Goal: Task Accomplishment & Management: Manage account settings

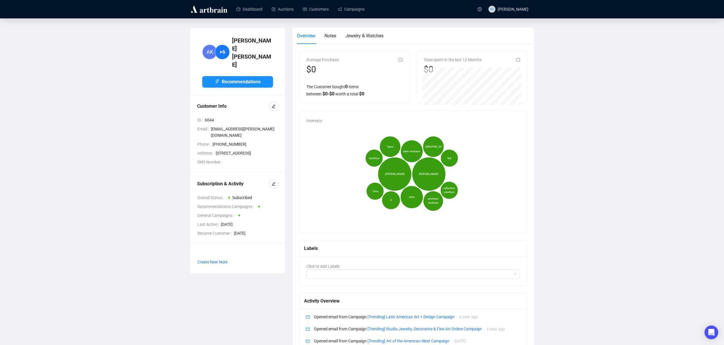
scroll to position [1, 0]
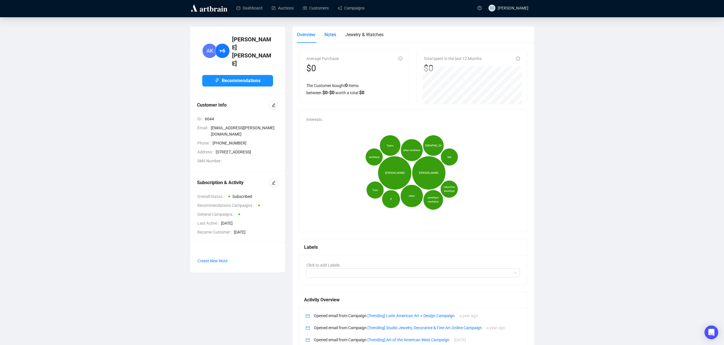
click at [333, 35] on span "Notes" at bounding box center [330, 34] width 12 height 5
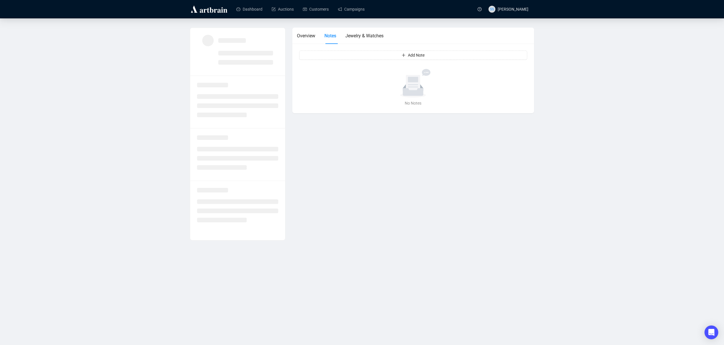
scroll to position [0, 0]
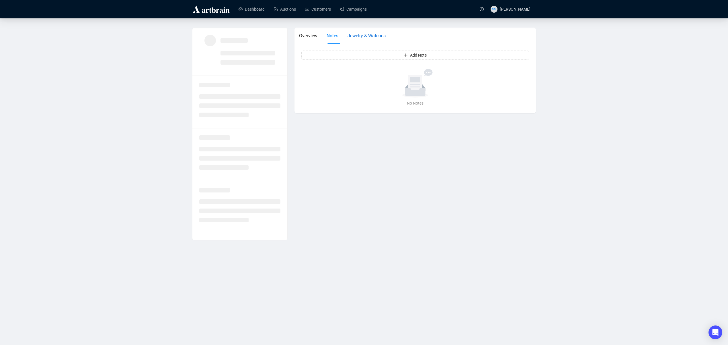
click at [363, 36] on span "Jewelry & Watches" at bounding box center [367, 35] width 38 height 5
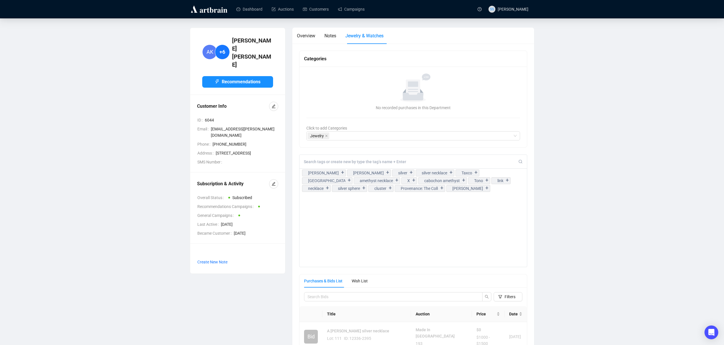
click at [342, 164] on div at bounding box center [414, 162] width 228 height 14
click at [338, 163] on input at bounding box center [411, 161] width 215 height 5
click at [360, 136] on div "Jewelry" at bounding box center [410, 136] width 205 height 8
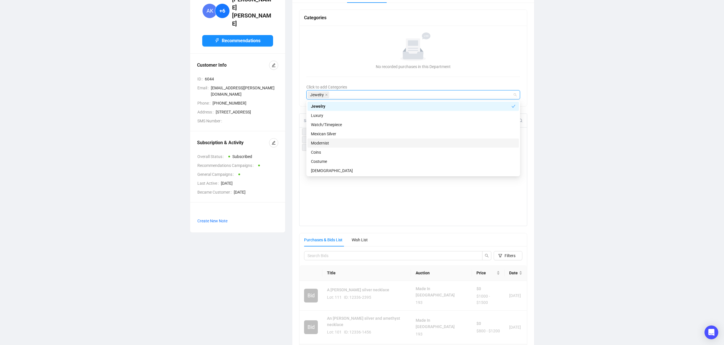
scroll to position [44, 0]
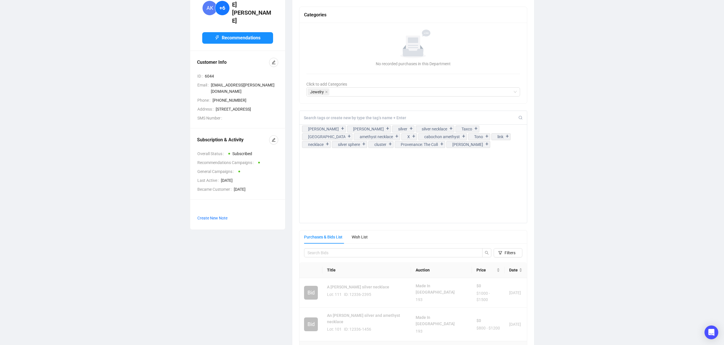
click at [127, 154] on div "AK +6 Alice Karle Recommendations Customer Info ID 6044 Email alicekar@cox.net …" at bounding box center [361, 183] width 701 height 398
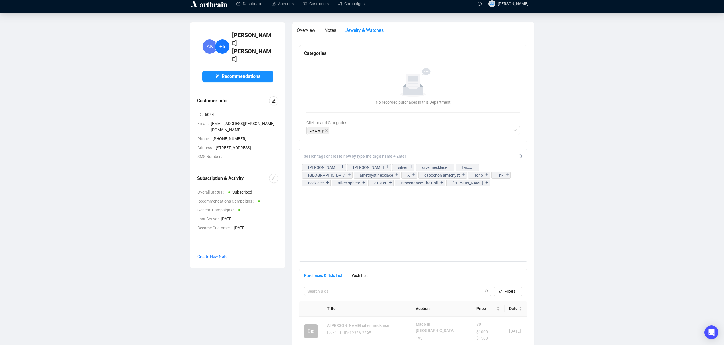
scroll to position [0, 0]
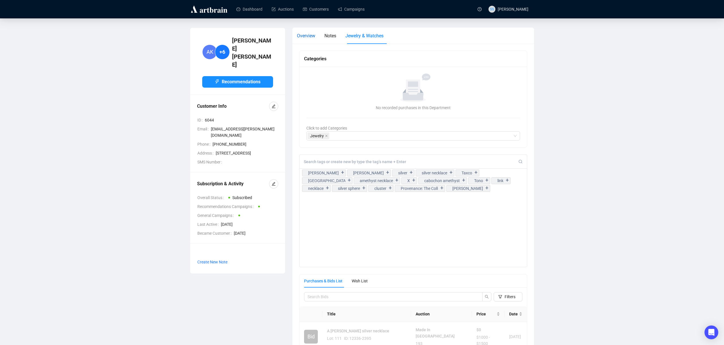
click at [314, 38] on div "Overview" at bounding box center [306, 35] width 18 height 7
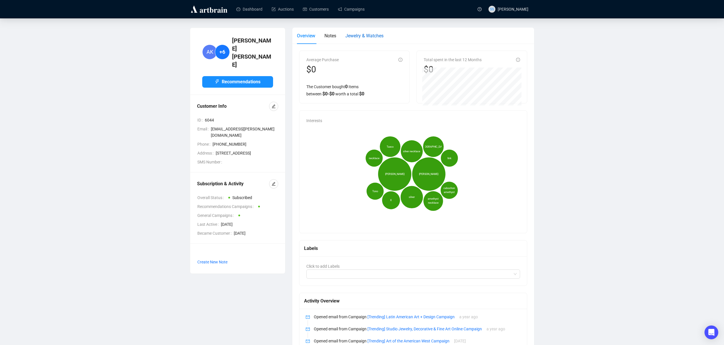
click at [355, 32] on div "Jewelry & Watches" at bounding box center [364, 35] width 38 height 7
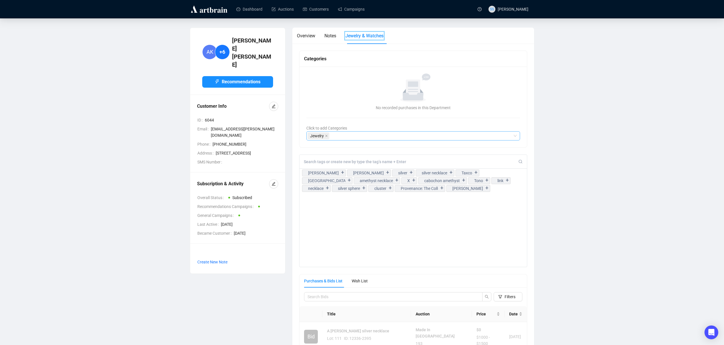
click at [345, 134] on div "Jewelry" at bounding box center [410, 136] width 205 height 8
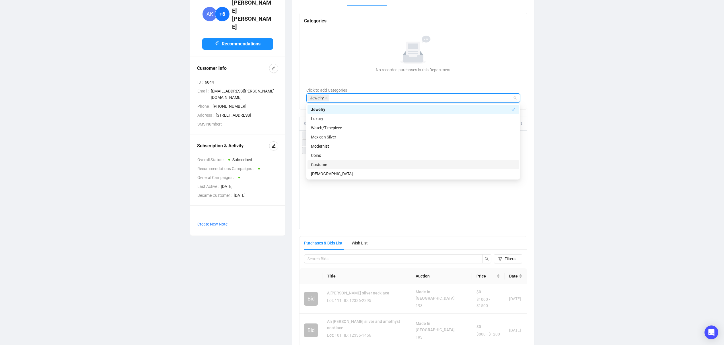
scroll to position [31, 0]
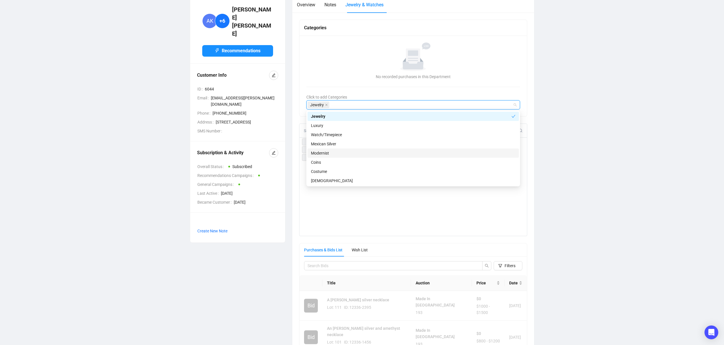
click at [609, 112] on div "AK +6 Alice Karle Recommendations Customer Info ID 6044 Email alicekar@cox.net …" at bounding box center [361, 196] width 701 height 398
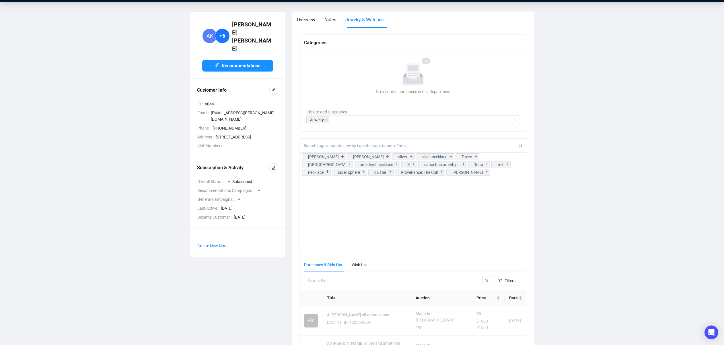
scroll to position [1, 0]
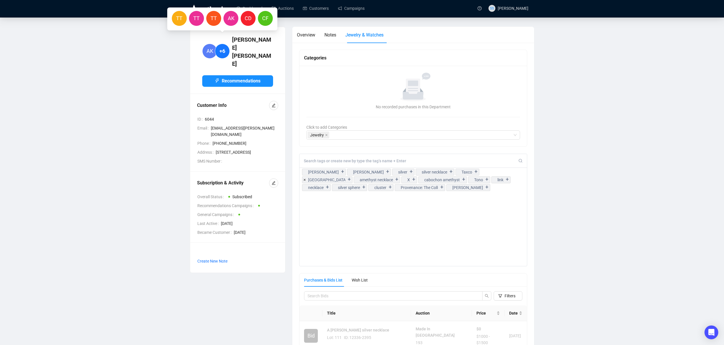
click at [221, 47] on span "+6" at bounding box center [222, 51] width 6 height 8
click at [229, 17] on span "AK" at bounding box center [231, 18] width 7 height 8
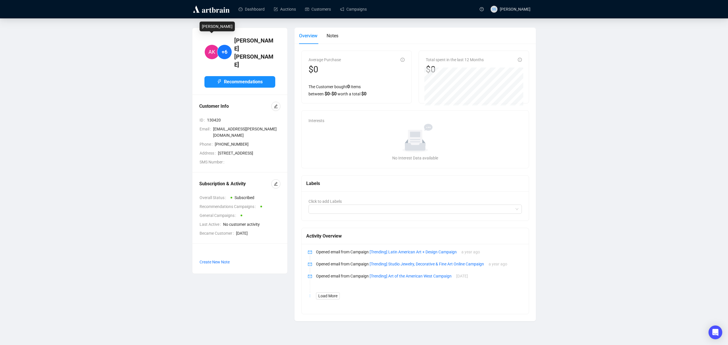
click at [208, 44] on span "AK" at bounding box center [212, 51] width 15 height 15
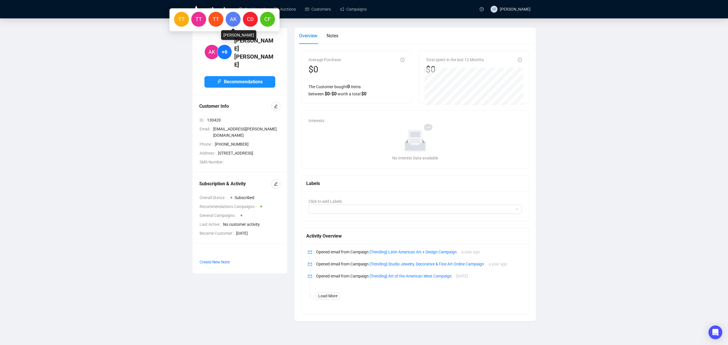
click at [234, 21] on span "AK" at bounding box center [233, 19] width 7 height 8
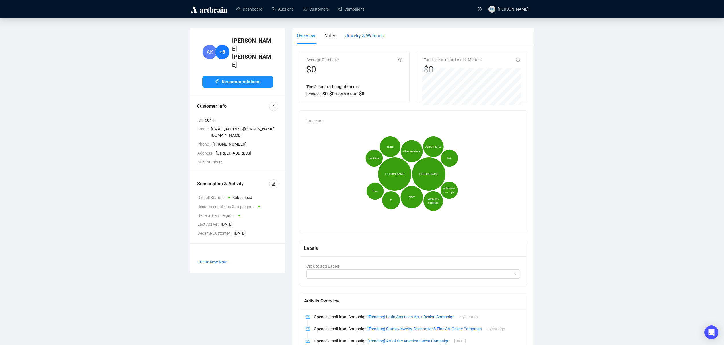
click at [369, 38] on span "Jewelry & Watches" at bounding box center [364, 35] width 38 height 5
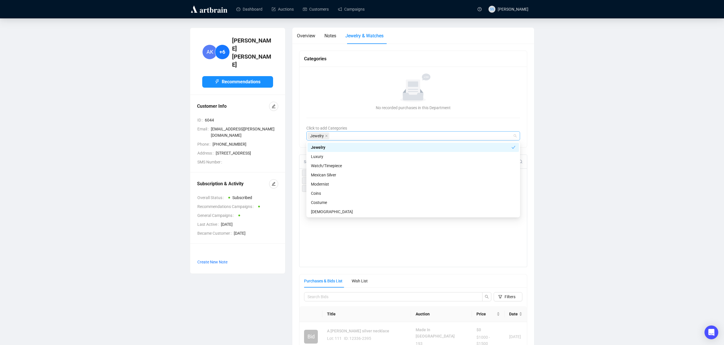
click at [355, 133] on div "Jewelry" at bounding box center [410, 136] width 205 height 8
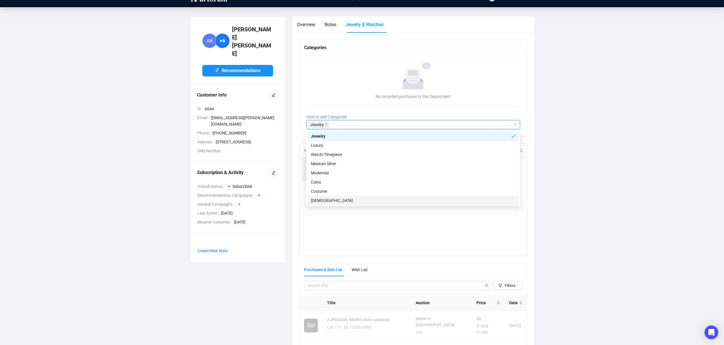
scroll to position [16, 0]
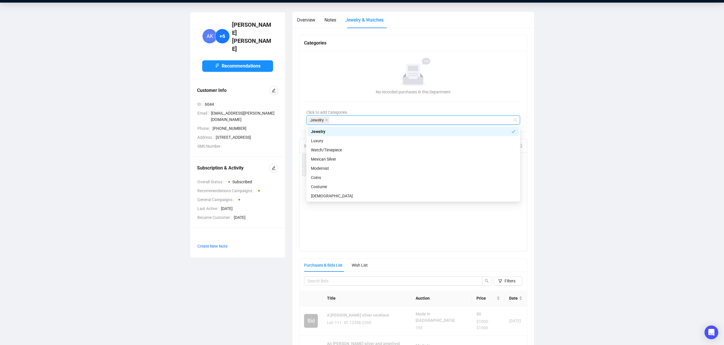
click at [353, 115] on div "Jewelry" at bounding box center [413, 119] width 214 height 9
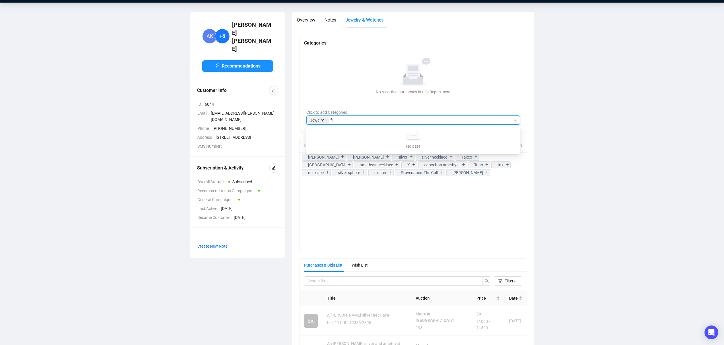
type input "f"
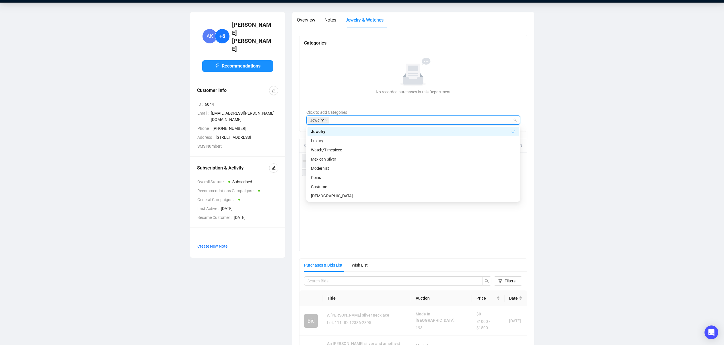
click at [223, 32] on span "+6" at bounding box center [222, 36] width 6 height 8
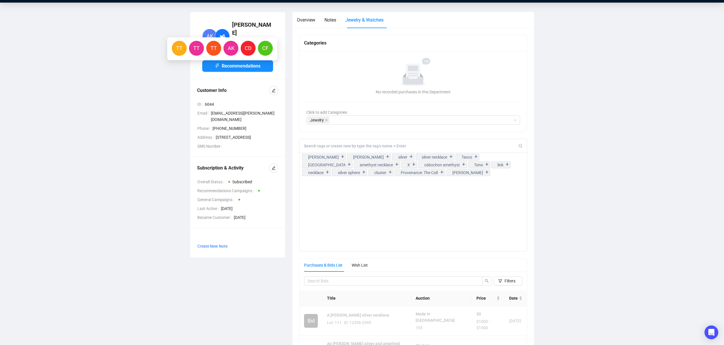
click at [212, 49] on span "TT" at bounding box center [214, 48] width 6 height 8
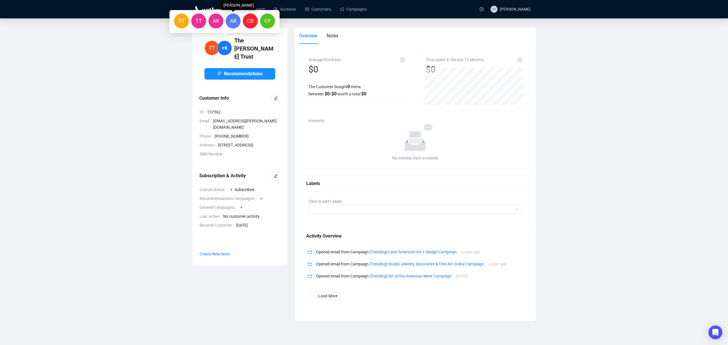
click at [231, 22] on span "AK" at bounding box center [233, 21] width 7 height 8
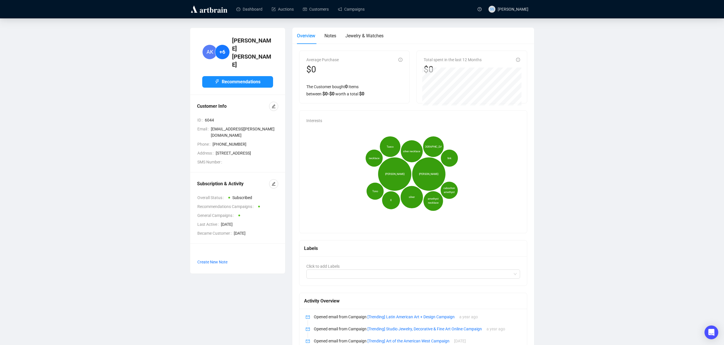
click at [357, 173] on icon "[PERSON_NAME] [PERSON_NAME] silver silver necklace Taxco Mexico amethyst neckla…" at bounding box center [411, 174] width 211 height 100
click at [392, 169] on div "[PERSON_NAME]" at bounding box center [395, 174] width 27 height 27
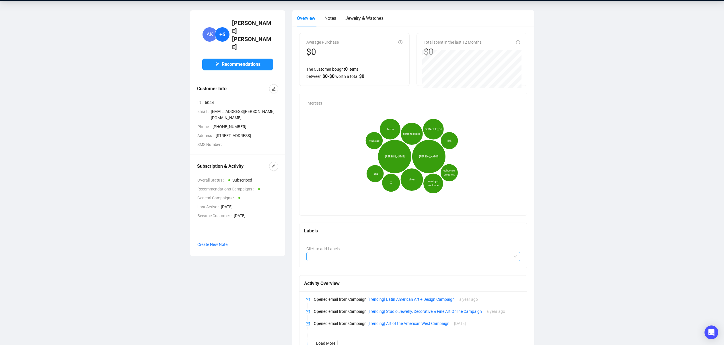
scroll to position [18, 0]
click at [329, 257] on div at bounding box center [410, 256] width 205 height 8
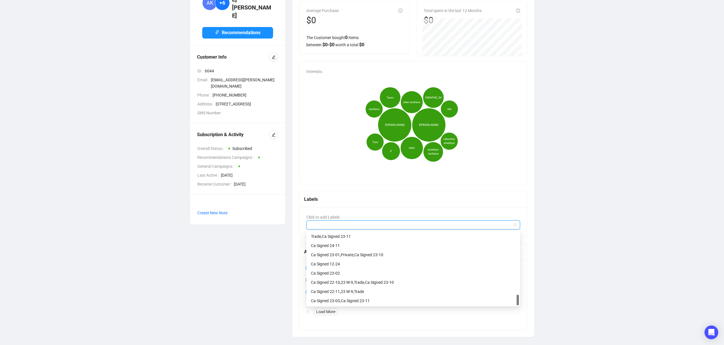
scroll to position [50, 0]
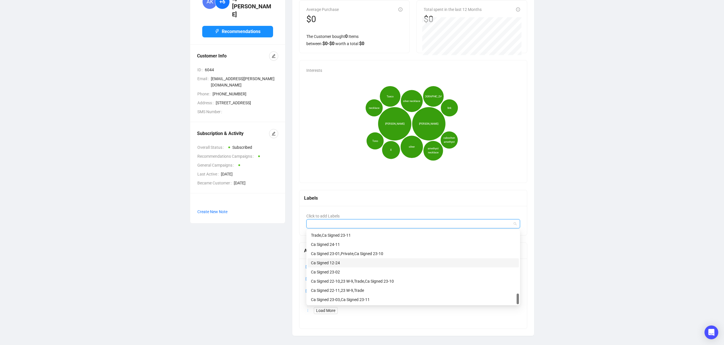
click at [245, 237] on div "AK +6 Alice Karle Recommendations Customer Info ID 6044 Email alicekar@cox.net …" at bounding box center [237, 156] width 102 height 358
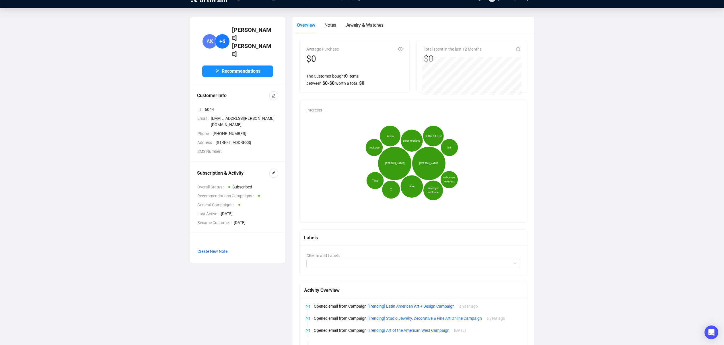
scroll to position [0, 0]
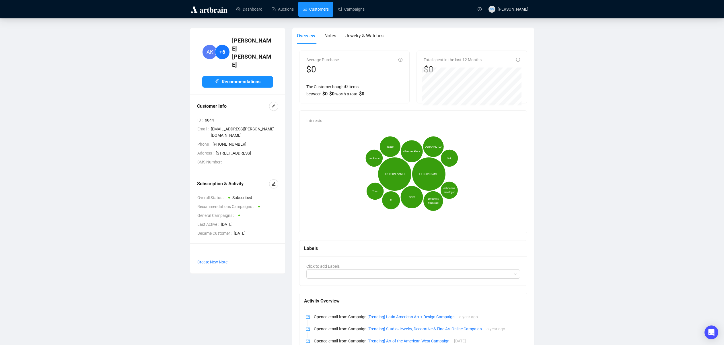
click at [313, 11] on link "Customers" at bounding box center [316, 9] width 26 height 15
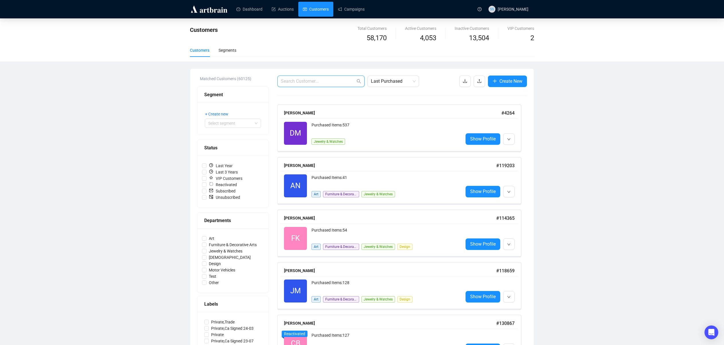
click at [324, 81] on input "text" at bounding box center [318, 81] width 75 height 7
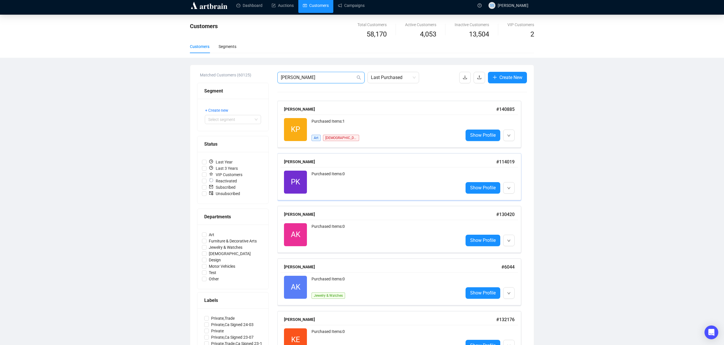
scroll to position [30, 0]
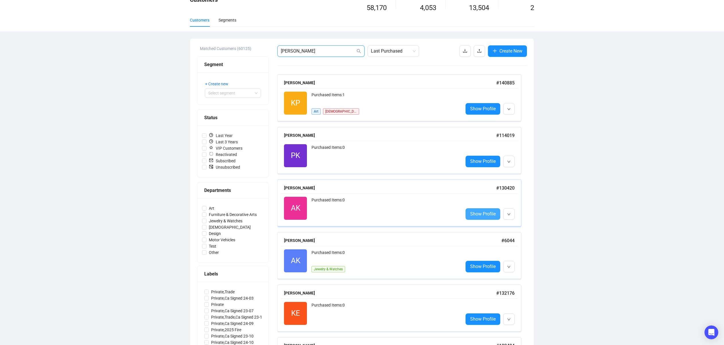
type input "karle"
click at [487, 214] on span "Show Profile" at bounding box center [483, 213] width 26 height 7
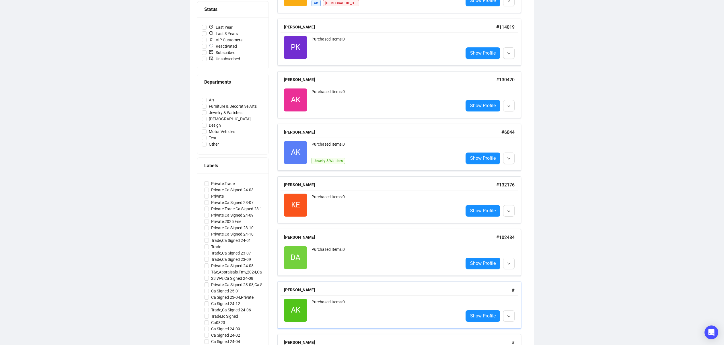
scroll to position [168, 0]
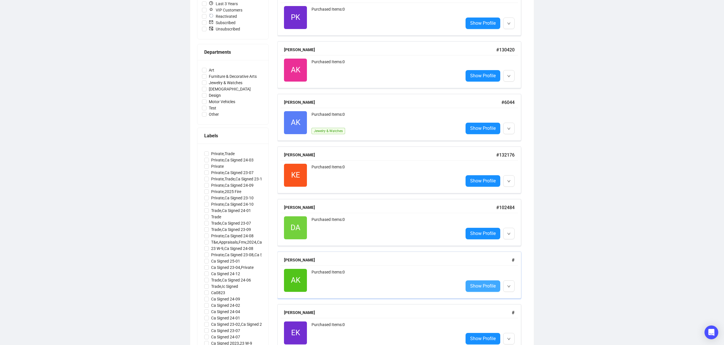
click at [474, 286] on span "Show Profile" at bounding box center [483, 285] width 26 height 7
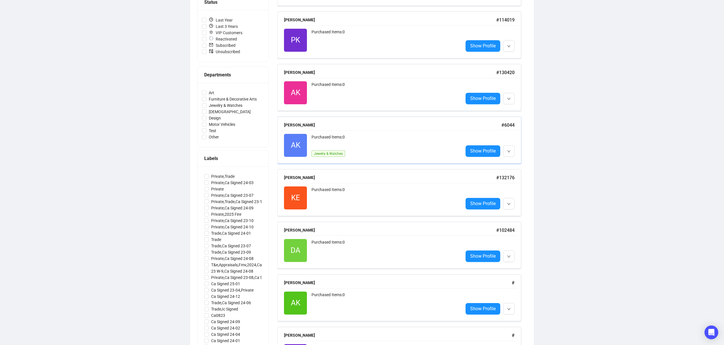
scroll to position [139, 0]
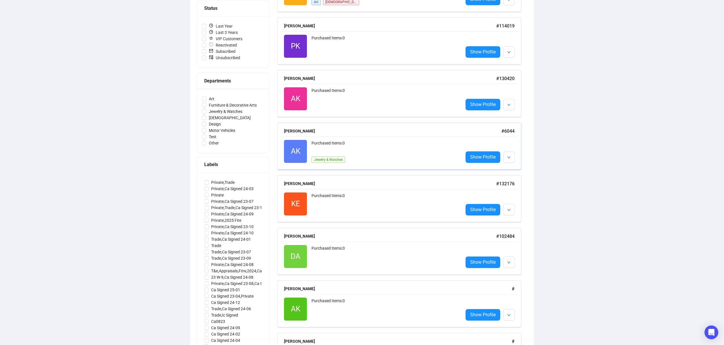
click at [399, 147] on div "Purchased Items: 0" at bounding box center [385, 145] width 147 height 11
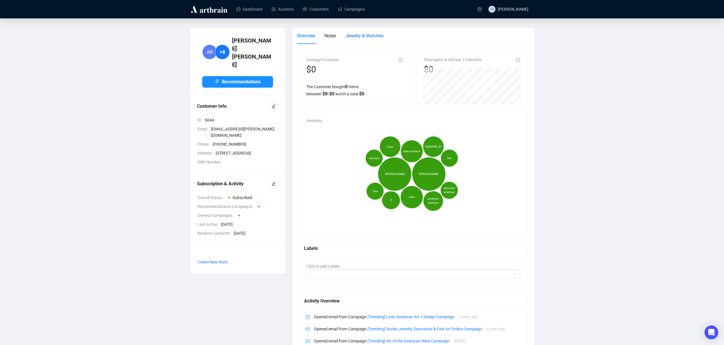
click at [356, 35] on span "Jewelry & Watches" at bounding box center [364, 35] width 38 height 5
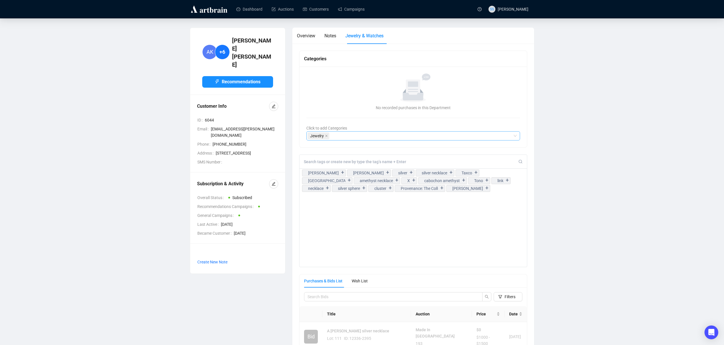
click at [352, 133] on div "Jewelry" at bounding box center [410, 136] width 205 height 8
type input "art"
click at [341, 136] on div "Jewelry art" at bounding box center [410, 136] width 205 height 8
click at [338, 135] on div "Jewelry" at bounding box center [410, 136] width 205 height 8
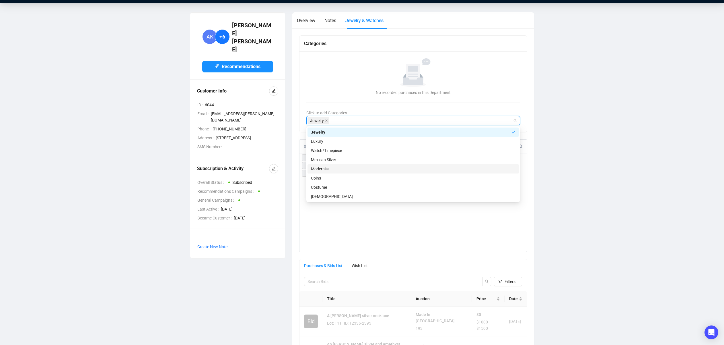
scroll to position [42, 0]
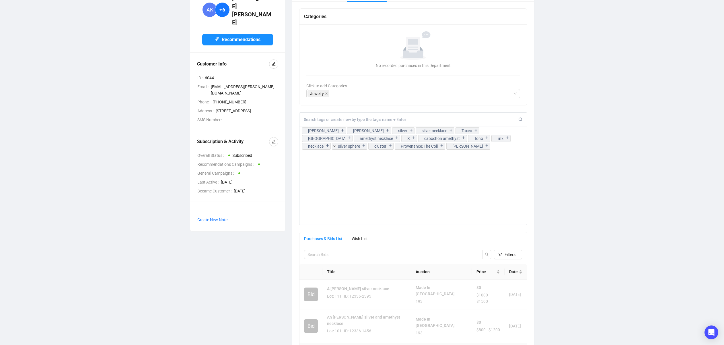
click at [101, 133] on div "AK +6 Alice Karle Recommendations Customer Info ID 6044 Email alicekar@cox.net …" at bounding box center [361, 184] width 701 height 398
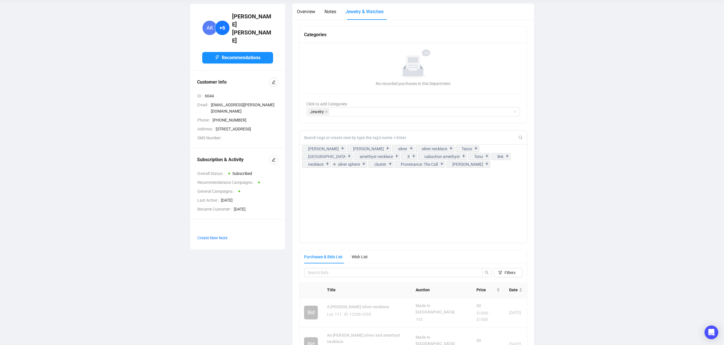
scroll to position [0, 0]
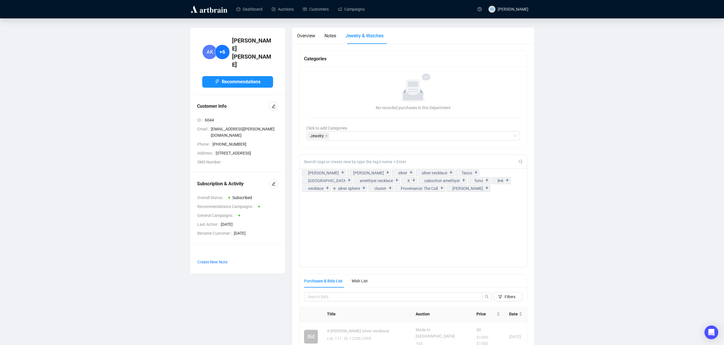
click at [472, 192] on div "Hector Aguilar + Antonio Pineda + silver + silver necklace + Taxco + Mexico + a…" at bounding box center [413, 210] width 228 height 112
click at [464, 191] on div "Hector Aguilar + Antonio Pineda + silver + silver necklace + Taxco + Mexico + a…" at bounding box center [414, 179] width 228 height 23
click at [376, 157] on div at bounding box center [414, 162] width 228 height 14
click at [375, 162] on input at bounding box center [411, 161] width 215 height 5
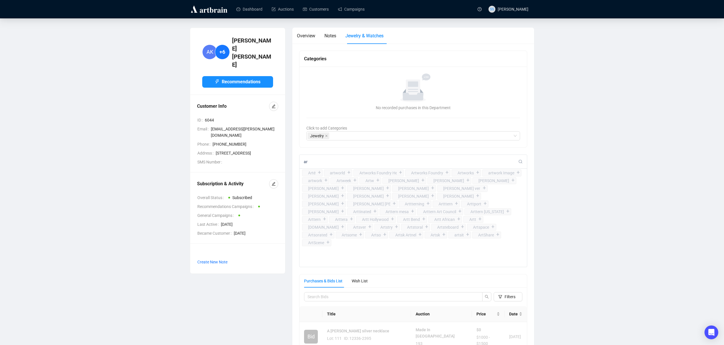
type input "a"
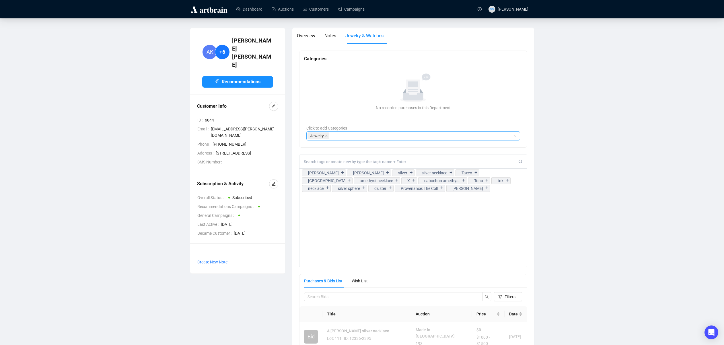
click at [347, 139] on div "Jewelry" at bounding box center [410, 136] width 205 height 8
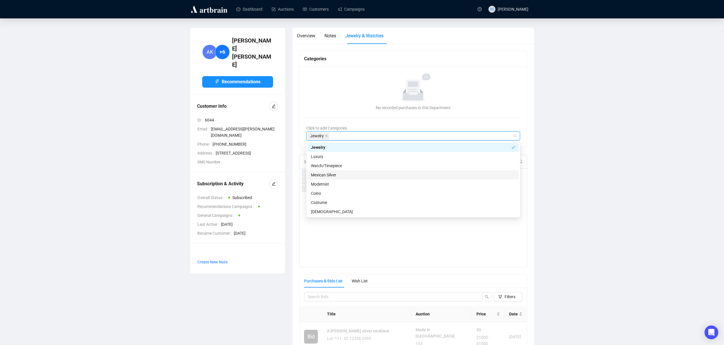
scroll to position [10, 0]
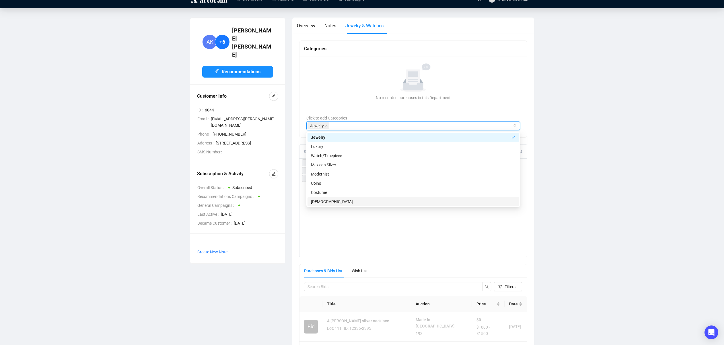
click at [108, 171] on div "AK +6 Alice Karle Recommendations Customer Info ID 6044 Email alicekar@cox.net …" at bounding box center [361, 217] width 701 height 398
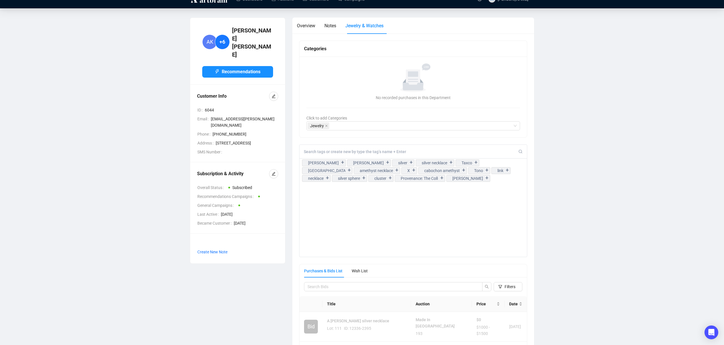
scroll to position [0, 0]
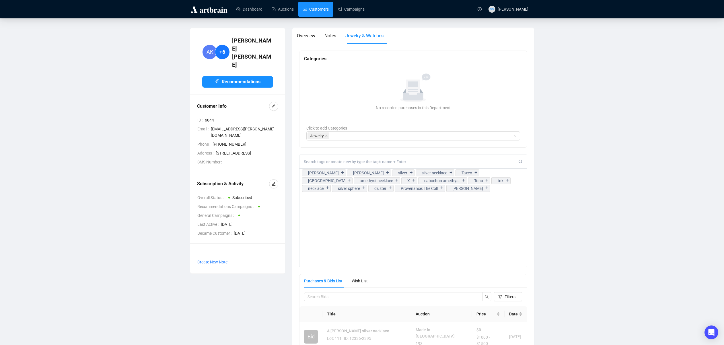
click at [316, 11] on link "Customers" at bounding box center [316, 9] width 26 height 15
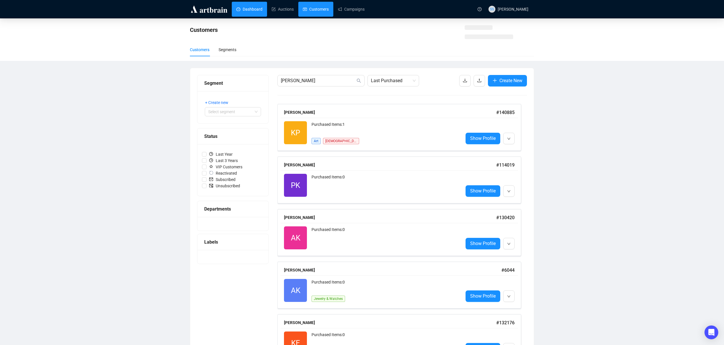
click at [246, 12] on link "Dashboard" at bounding box center [249, 9] width 26 height 15
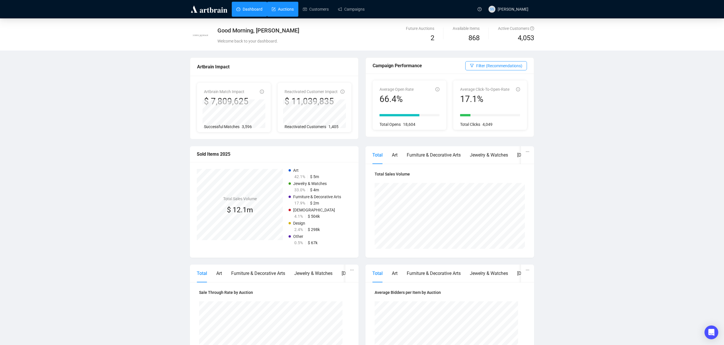
click at [282, 9] on link "Auctions" at bounding box center [283, 9] width 22 height 15
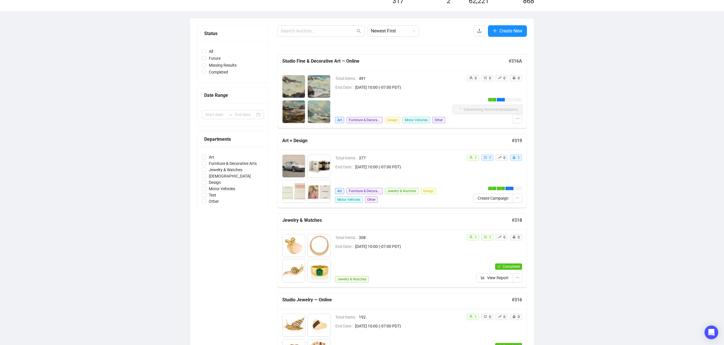
scroll to position [38, 0]
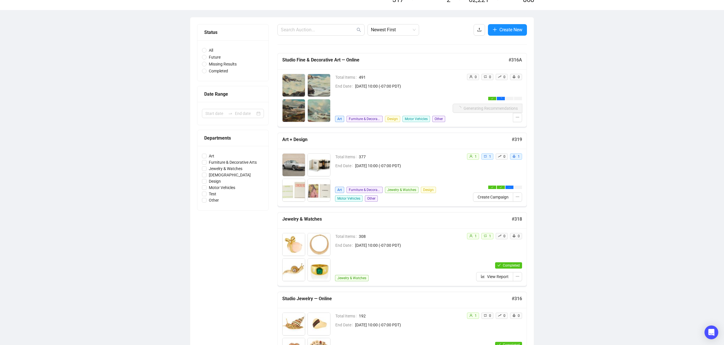
click at [453, 168] on span "[DATE] 10:00 (-07:00 PDT)" at bounding box center [408, 165] width 107 height 6
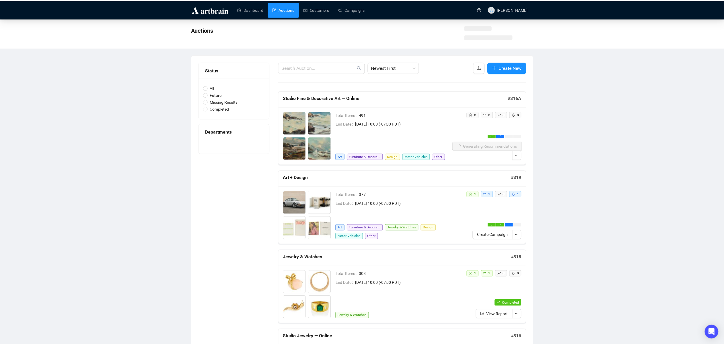
scroll to position [38, 0]
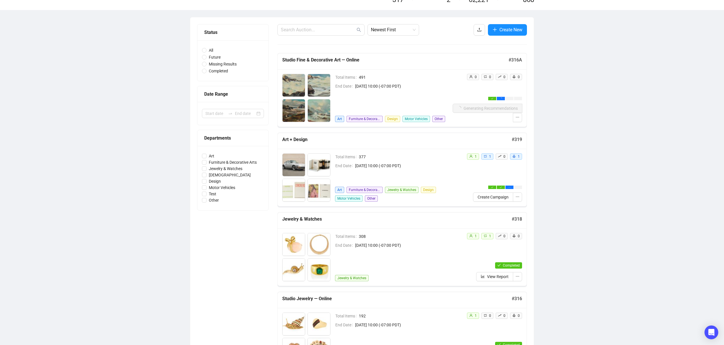
click at [296, 173] on img at bounding box center [294, 164] width 22 height 22
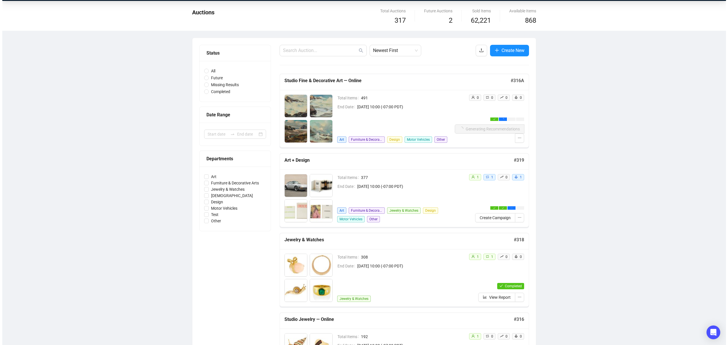
scroll to position [13, 0]
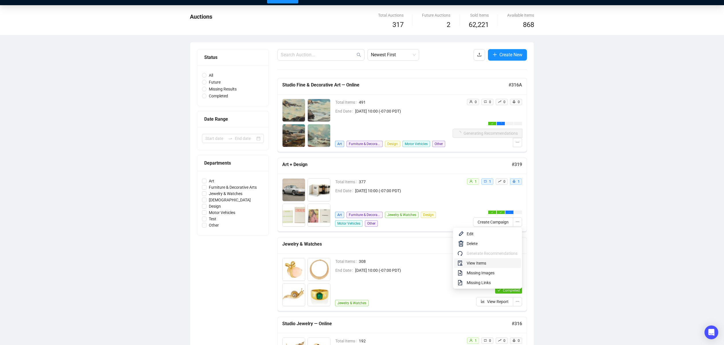
click at [472, 262] on span "View Items" at bounding box center [492, 263] width 51 height 6
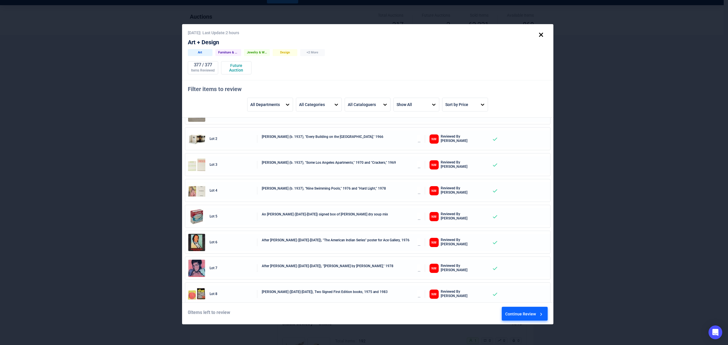
scroll to position [49, 0]
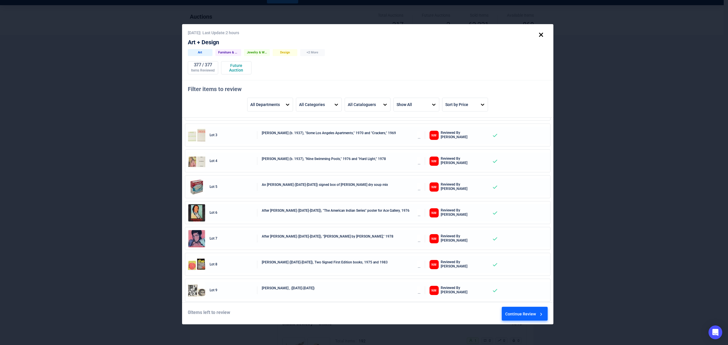
click at [283, 181] on div "Lot 5 An Andy Warhol (1928-1987) signed box of Campbell's dry soup mix NM Revie…" at bounding box center [367, 186] width 359 height 17
click at [282, 184] on div "An [PERSON_NAME] ([DATE]-[DATE]) signed box of [PERSON_NAME] dry soup mix" at bounding box center [341, 186] width 159 height 9
click at [514, 317] on div "Continue Review" at bounding box center [524, 314] width 39 height 15
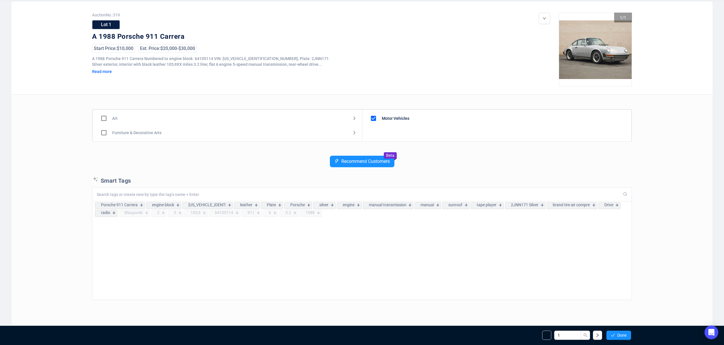
scroll to position [33, 0]
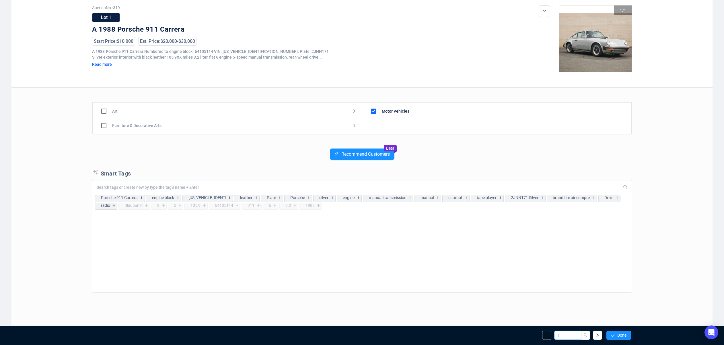
click at [569, 335] on input "1" at bounding box center [567, 334] width 27 height 9
type input "231"
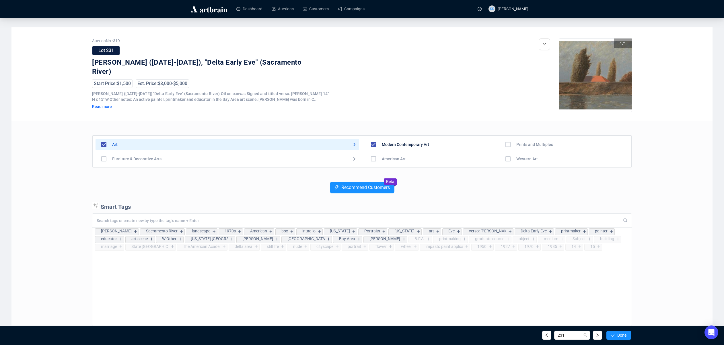
scroll to position [1, 0]
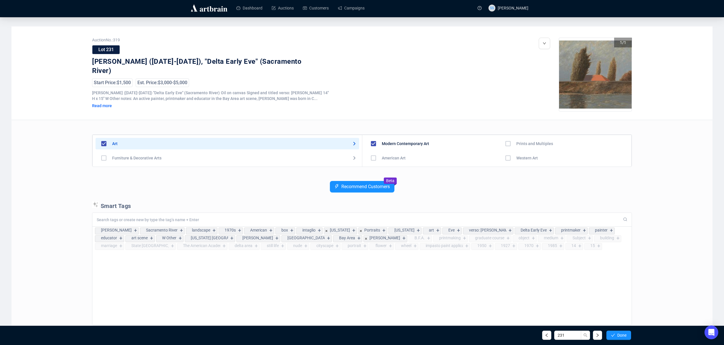
click at [586, 248] on div "Gordon Cook + Sacramento River + landscape + 1970s + American + box + intaglio …" at bounding box center [361, 237] width 539 height 23
click at [578, 247] on div "Gordon Cook + Sacramento River + landscape + 1970s + American + box + intaglio …" at bounding box center [361, 237] width 539 height 23
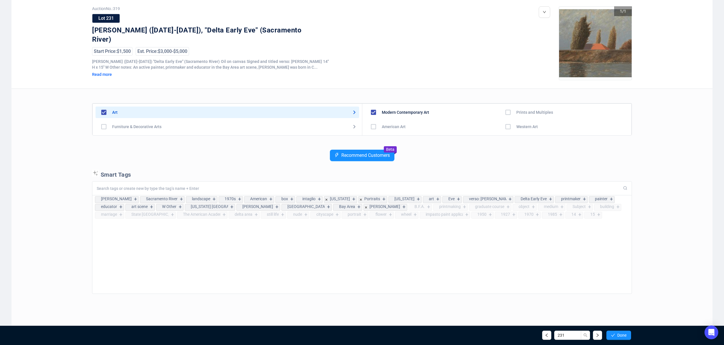
scroll to position [33, 0]
click at [105, 182] on div at bounding box center [361, 187] width 539 height 14
click at [110, 186] on input at bounding box center [357, 187] width 520 height 5
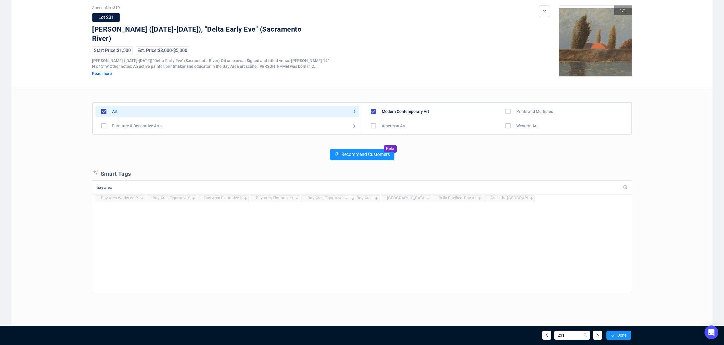
type input "bay area"
click at [365, 197] on div "Bay Area" at bounding box center [365, 197] width 16 height 5
click at [375, 198] on div "+" at bounding box center [376, 198] width 6 height 6
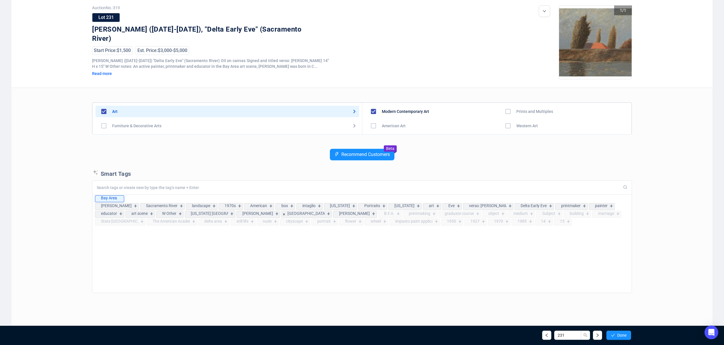
click at [127, 189] on input at bounding box center [357, 187] width 520 height 5
click at [105, 199] on div "Bay Area" at bounding box center [109, 197] width 16 height 5
click at [121, 199] on icon at bounding box center [120, 198] width 3 height 3
click at [120, 199] on icon at bounding box center [120, 198] width 3 height 3
click at [109, 200] on div "Bay Area" at bounding box center [109, 198] width 16 height 6
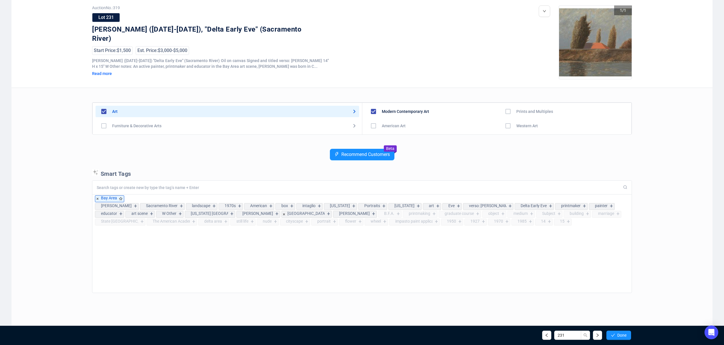
click at [108, 198] on div "Bay Area" at bounding box center [109, 197] width 16 height 5
click at [125, 186] on input at bounding box center [357, 187] width 520 height 5
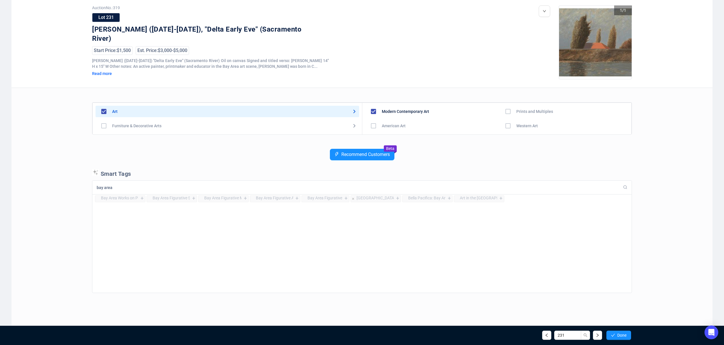
type input "bay area"
click at [397, 199] on div "+" at bounding box center [397, 198] width 6 height 6
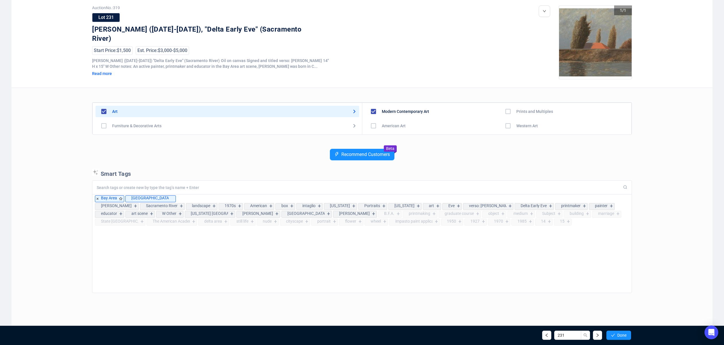
click at [111, 197] on div "Bay Area" at bounding box center [109, 197] width 16 height 5
click at [138, 188] on input at bounding box center [357, 187] width 520 height 5
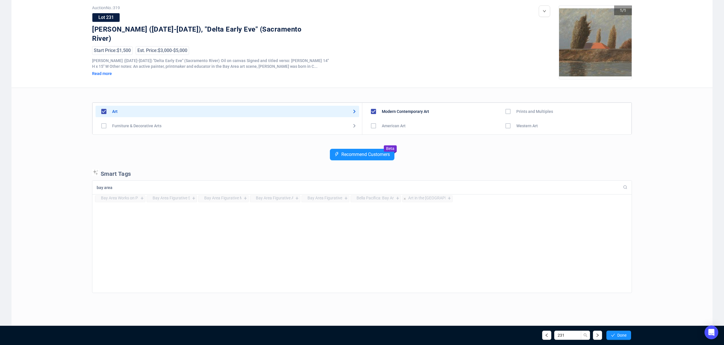
type input "bay area"
click at [431, 199] on div "Art in the [GEOGRAPHIC_DATA]" at bounding box center [426, 197] width 37 height 5
click at [450, 199] on div "+" at bounding box center [449, 198] width 6 height 6
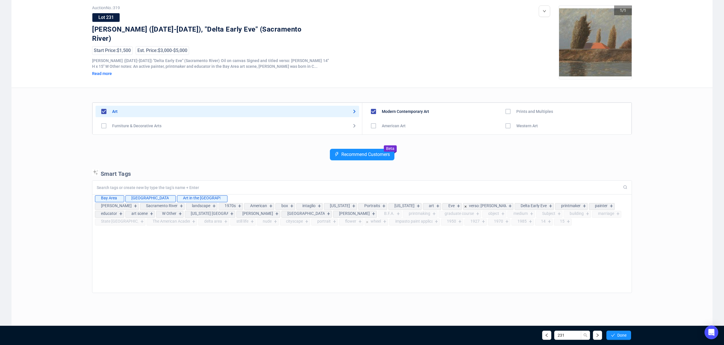
click at [149, 185] on input at bounding box center [357, 187] width 520 height 5
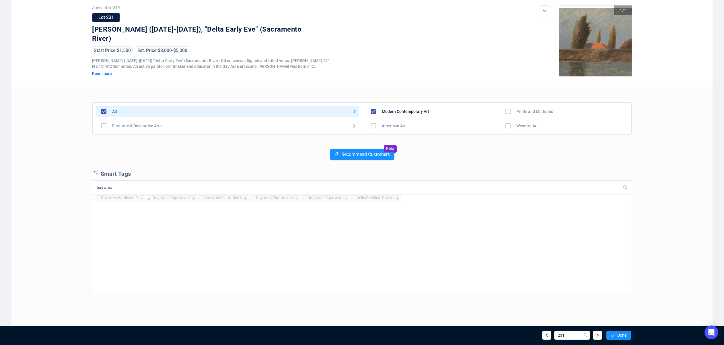
type input "bay area"
click at [193, 199] on div "+" at bounding box center [193, 198] width 6 height 6
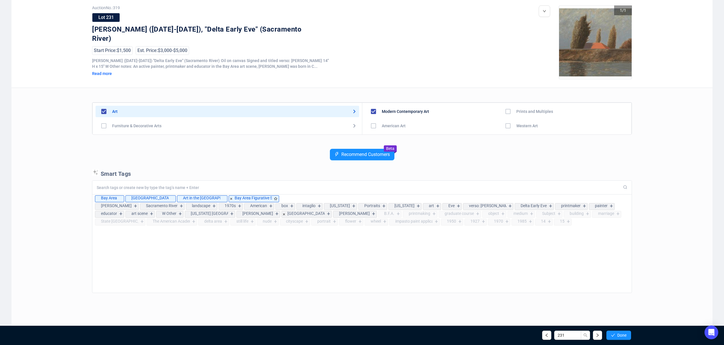
click at [247, 199] on div "Bay Area Figurative School" at bounding box center [253, 197] width 37 height 5
click at [571, 335] on input "231" at bounding box center [567, 334] width 27 height 9
type input "232"
click at [617, 333] on span "Done" at bounding box center [621, 335] width 9 height 5
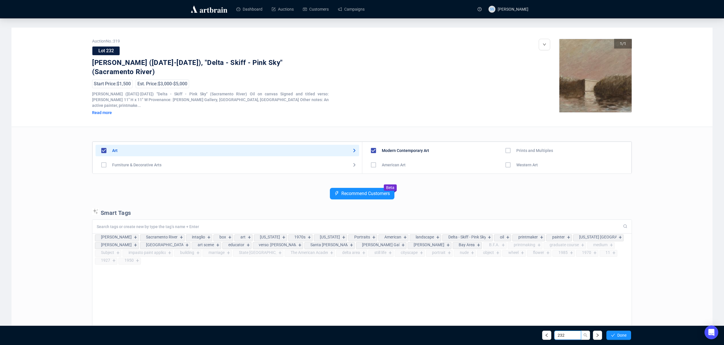
drag, startPoint x: 569, startPoint y: 336, endPoint x: 529, endPoint y: 336, distance: 39.3
click at [530, 336] on div "232 Done" at bounding box center [362, 335] width 547 height 20
type input "231"
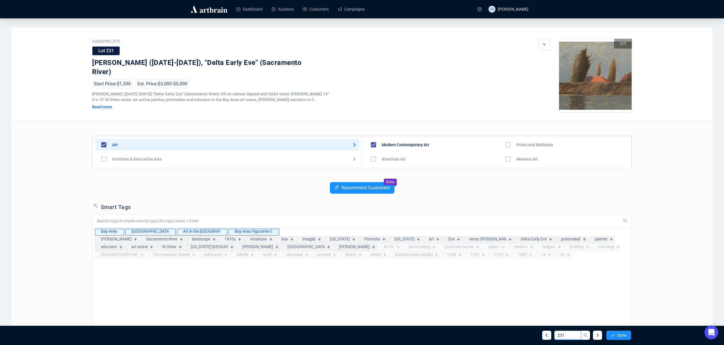
click at [571, 337] on input "231" at bounding box center [567, 334] width 27 height 9
type input "232"
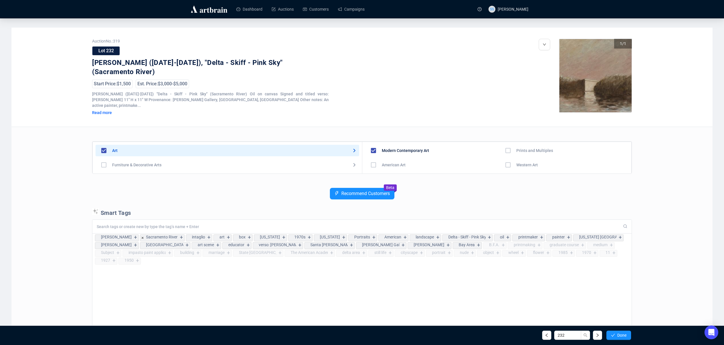
click at [118, 224] on input at bounding box center [357, 226] width 520 height 5
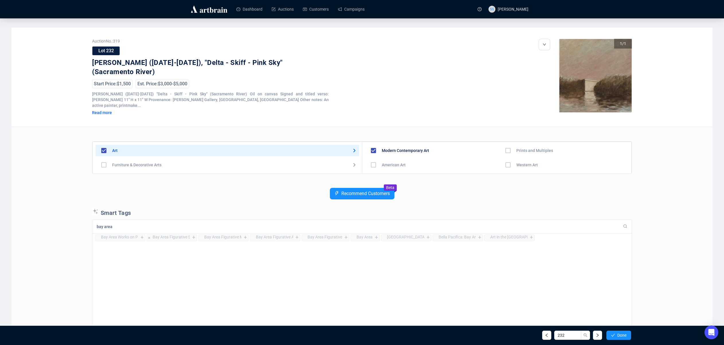
type input "bay area"
click at [194, 234] on div "+" at bounding box center [193, 237] width 6 height 6
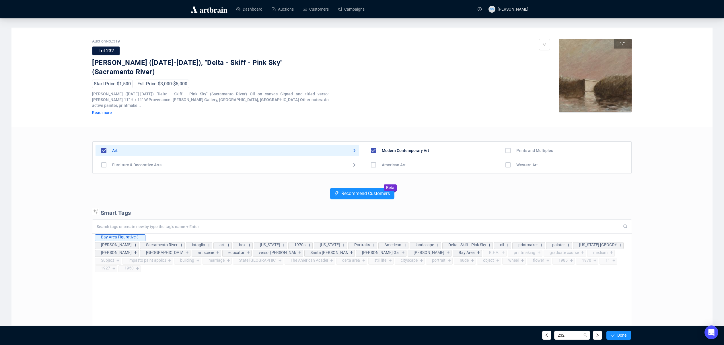
click at [169, 224] on input at bounding box center [357, 226] width 520 height 5
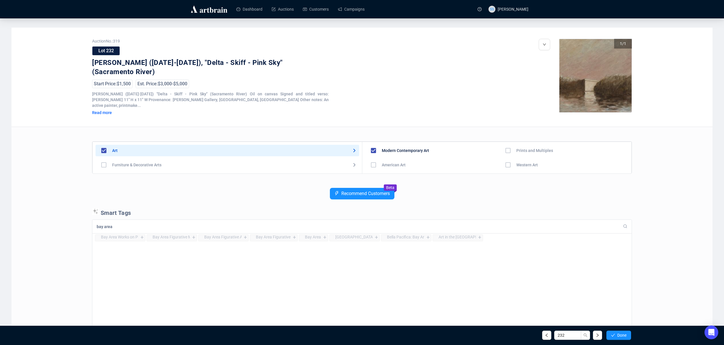
type input "bay area"
click at [147, 219] on div "bay area" at bounding box center [361, 226] width 539 height 14
click at [140, 224] on input "bay area" at bounding box center [357, 226] width 520 height 5
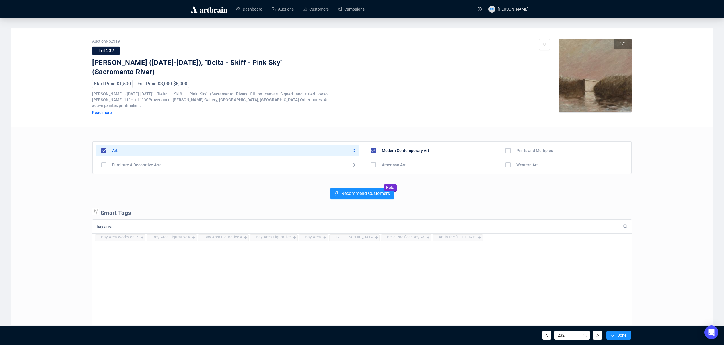
click at [140, 224] on input "bay area" at bounding box center [357, 226] width 520 height 5
click at [323, 234] on div "+" at bounding box center [325, 237] width 6 height 6
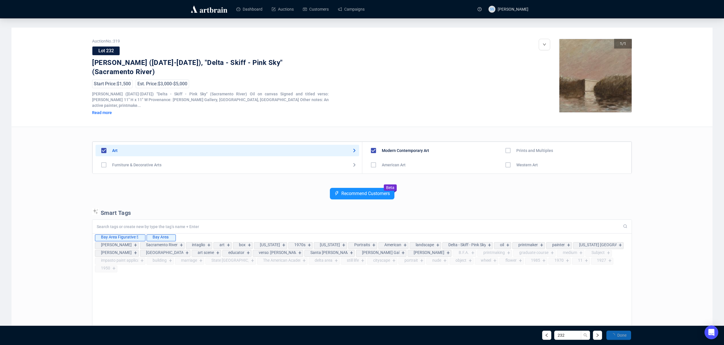
click at [215, 224] on input at bounding box center [357, 226] width 520 height 5
paste input "bay area"
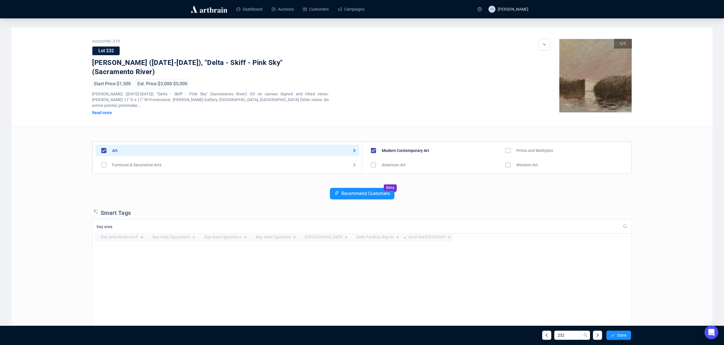
type input "bay area"
click at [449, 234] on div "+" at bounding box center [449, 237] width 6 height 6
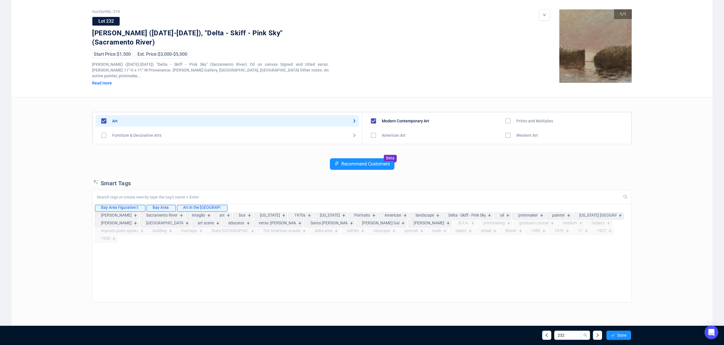
scroll to position [34, 0]
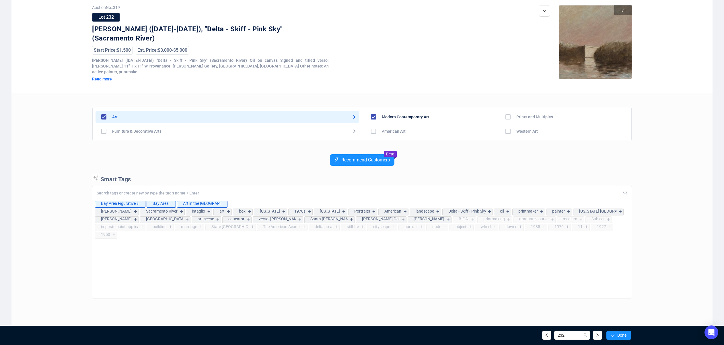
click at [593, 335] on button "button" at bounding box center [597, 334] width 9 height 9
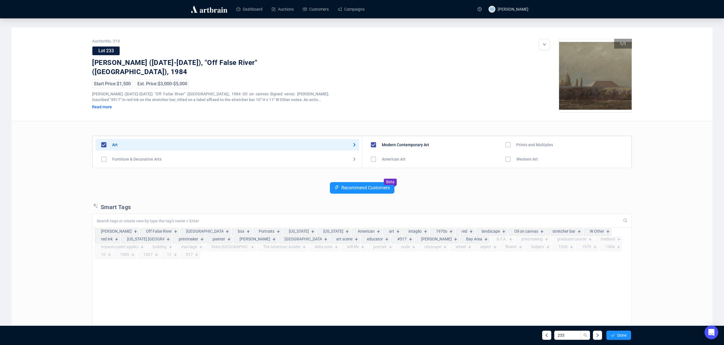
click at [114, 221] on input at bounding box center [357, 220] width 520 height 5
paste input "bay area"
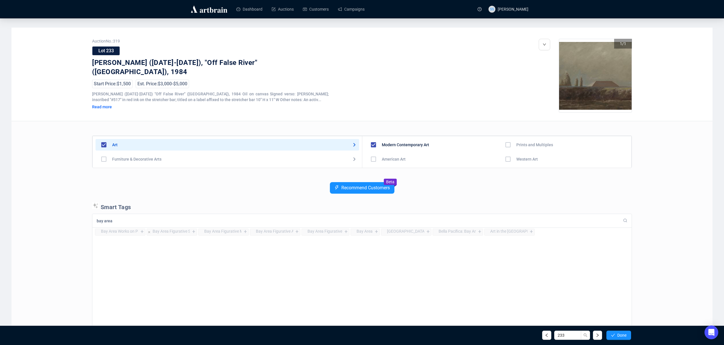
type input "bay area"
click at [194, 232] on div "+" at bounding box center [193, 232] width 6 height 6
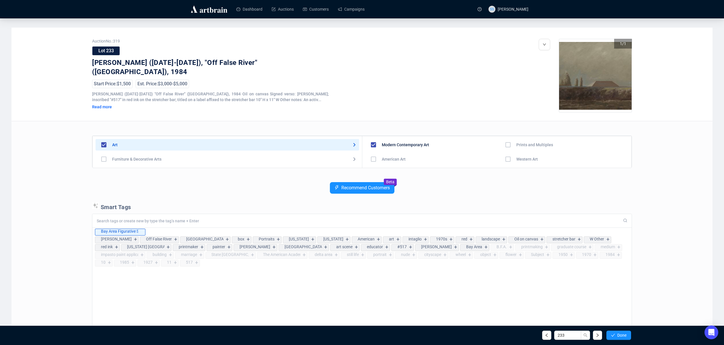
click at [169, 219] on input at bounding box center [357, 220] width 520 height 5
paste input "bay area"
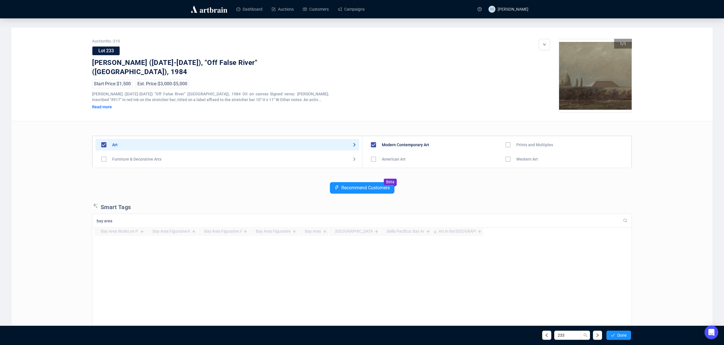
type input "bay area"
click at [480, 232] on div "+" at bounding box center [480, 232] width 6 height 6
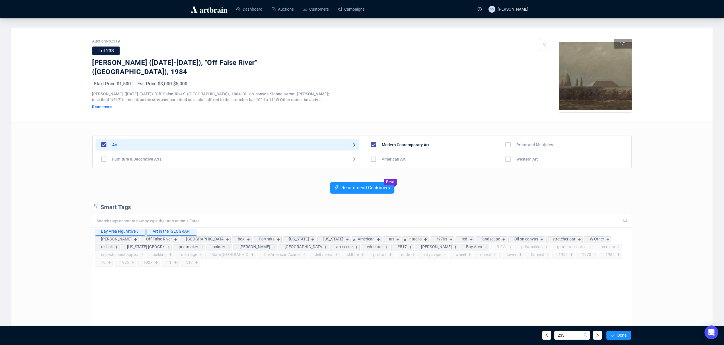
click at [199, 221] on input at bounding box center [357, 220] width 520 height 5
paste input "bay area"
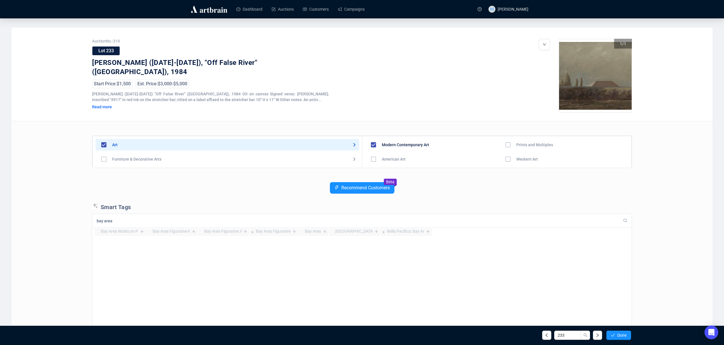
type input "bay area"
click at [294, 232] on div "+" at bounding box center [294, 232] width 6 height 6
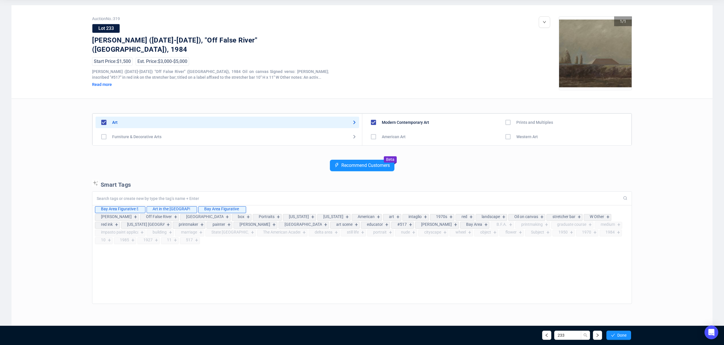
scroll to position [33, 0]
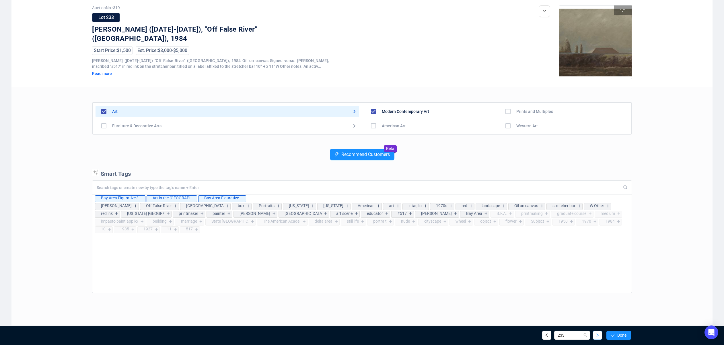
click at [597, 334] on icon "right" at bounding box center [598, 335] width 4 height 4
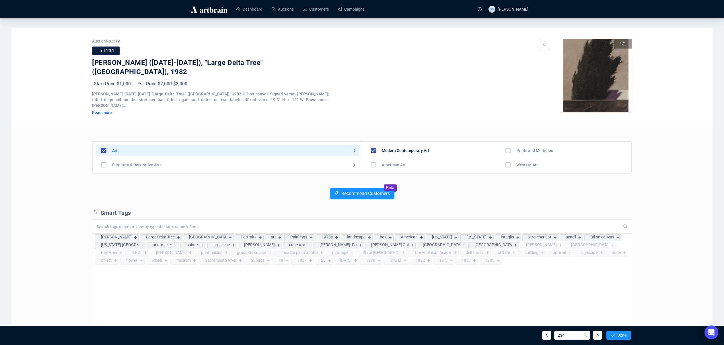
click at [125, 219] on div at bounding box center [361, 226] width 539 height 14
click at [125, 224] on input at bounding box center [357, 226] width 520 height 5
paste input "bay area"
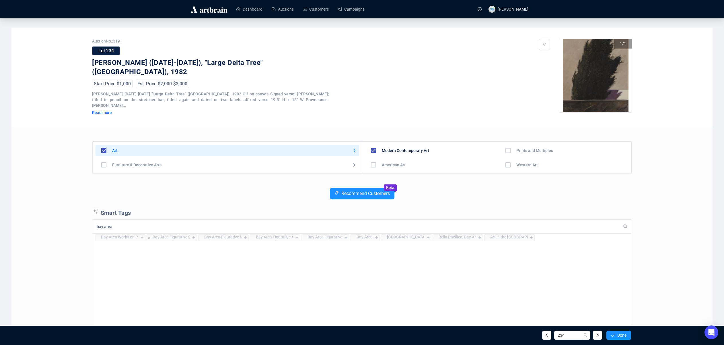
type input "bay area"
click at [191, 234] on div "+" at bounding box center [193, 237] width 6 height 6
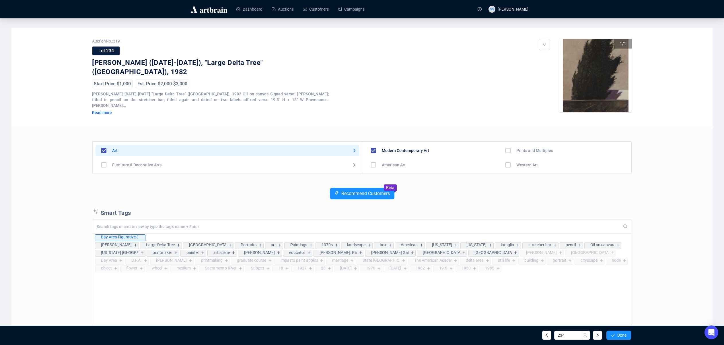
click at [190, 224] on input at bounding box center [357, 226] width 520 height 5
paste input "bay area"
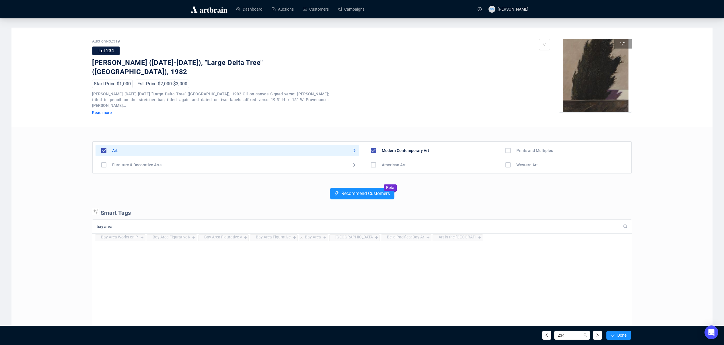
type input "bay area"
click at [323, 234] on div "+" at bounding box center [325, 237] width 6 height 6
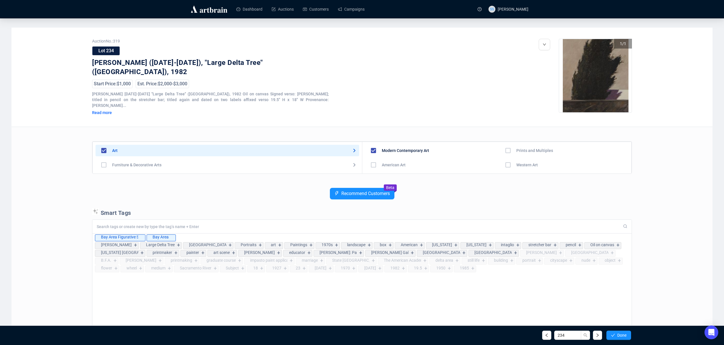
click at [264, 224] on input at bounding box center [357, 226] width 520 height 5
paste input "bay area"
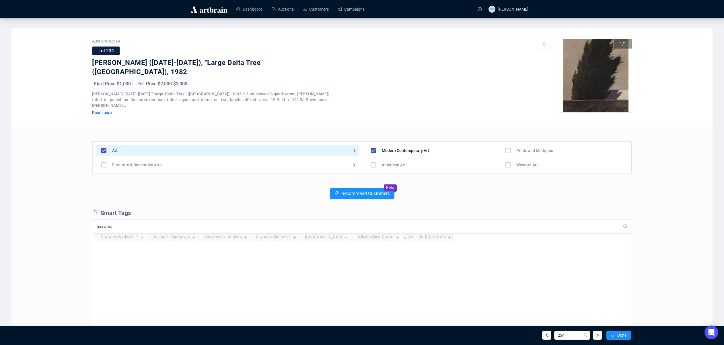
type input "bay area"
click at [448, 234] on div "+" at bounding box center [449, 237] width 6 height 6
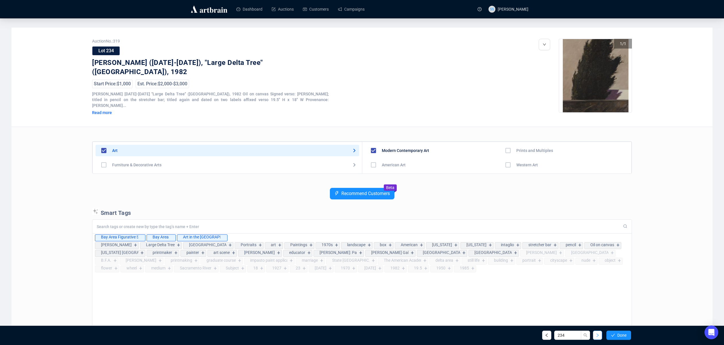
click at [596, 335] on icon "right" at bounding box center [598, 335] width 4 height 4
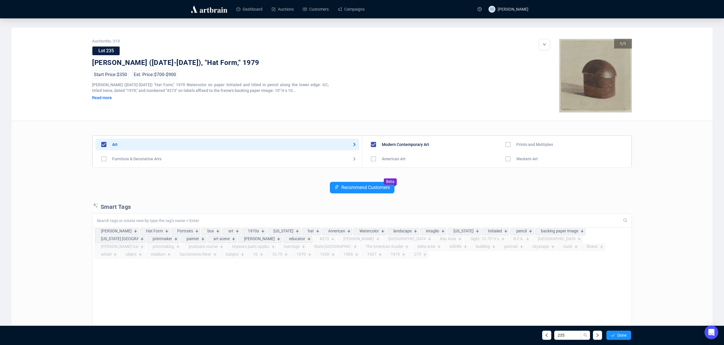
click at [167, 221] on input at bounding box center [357, 220] width 520 height 5
paste input "bay area"
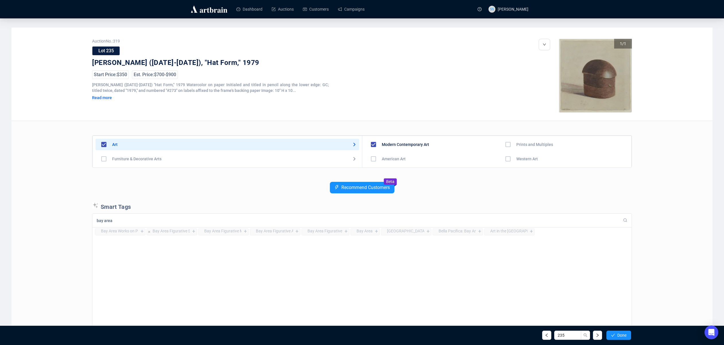
type input "bay area"
click at [194, 232] on div "+" at bounding box center [193, 231] width 6 height 6
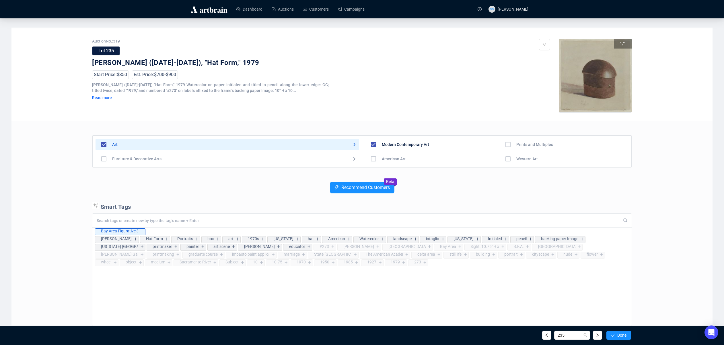
click at [184, 222] on input at bounding box center [357, 220] width 520 height 5
paste input "bay area"
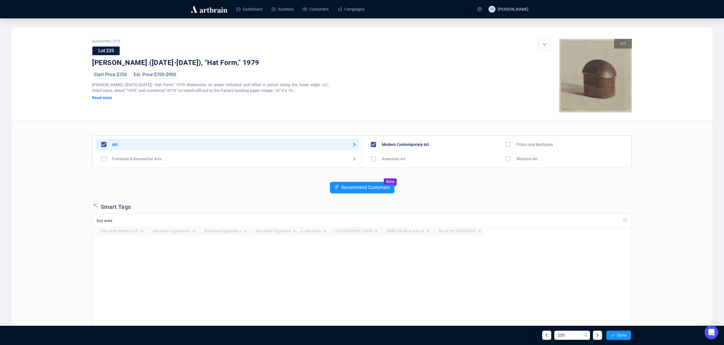
type input "bay area"
click at [299, 233] on icon at bounding box center [301, 231] width 5 height 5
click at [293, 232] on div "+" at bounding box center [294, 231] width 6 height 6
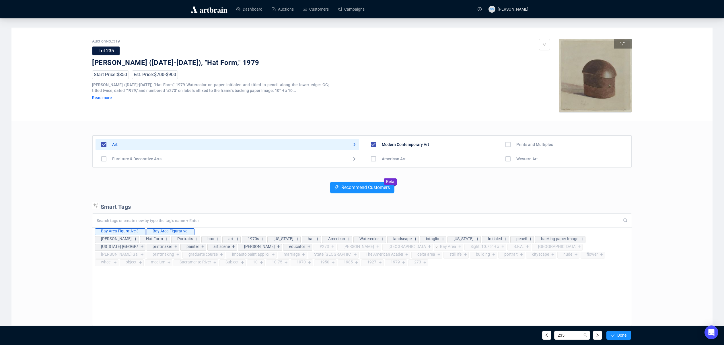
click at [281, 222] on input at bounding box center [357, 220] width 520 height 5
paste input "bay area"
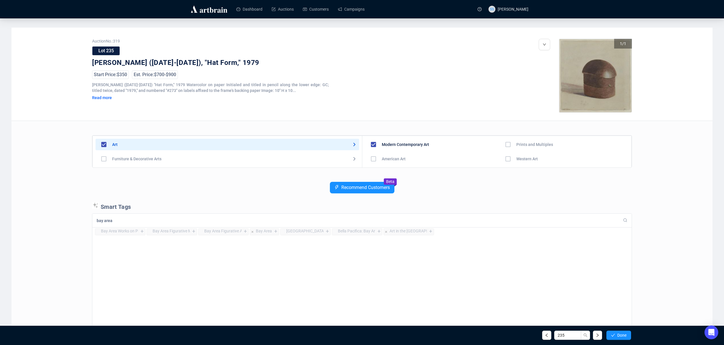
type input "bay area"
click at [429, 232] on div "+" at bounding box center [430, 231] width 6 height 6
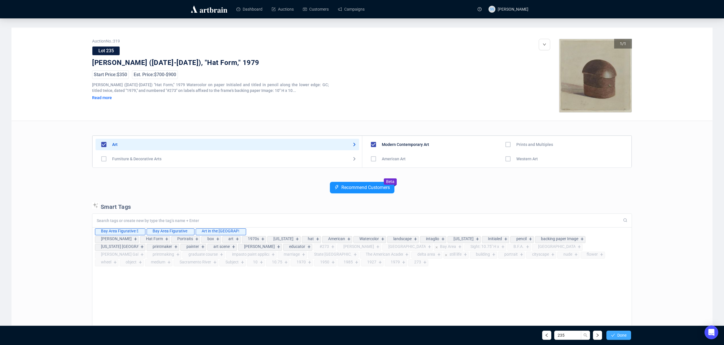
click at [615, 333] on button "Done" at bounding box center [618, 334] width 25 height 9
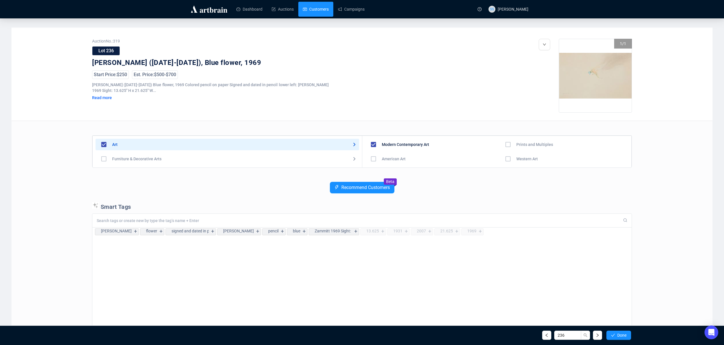
click at [318, 9] on link "Customers" at bounding box center [316, 9] width 26 height 15
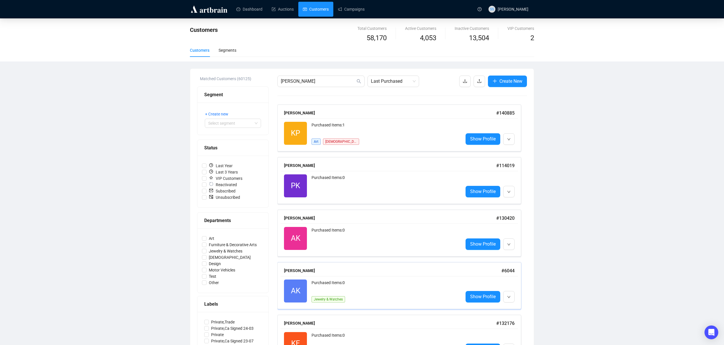
scroll to position [51, 0]
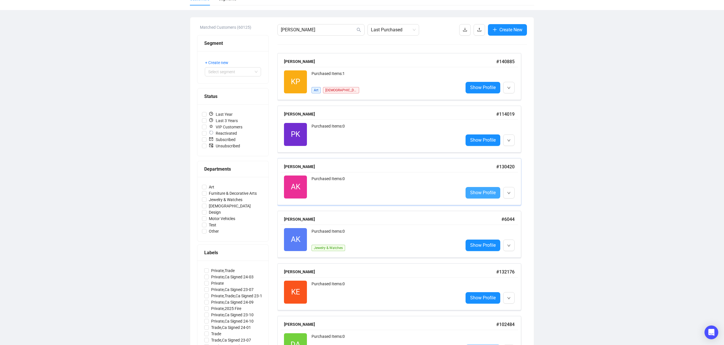
click at [477, 193] on span "Show Profile" at bounding box center [483, 192] width 26 height 7
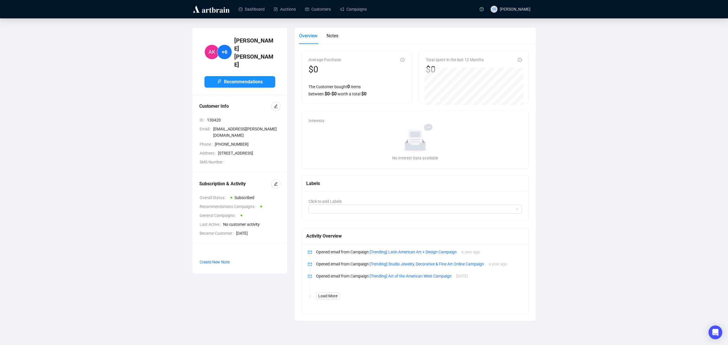
click at [374, 148] on div "No data" at bounding box center [415, 138] width 209 height 29
click at [277, 104] on icon "edit" at bounding box center [276, 106] width 4 height 4
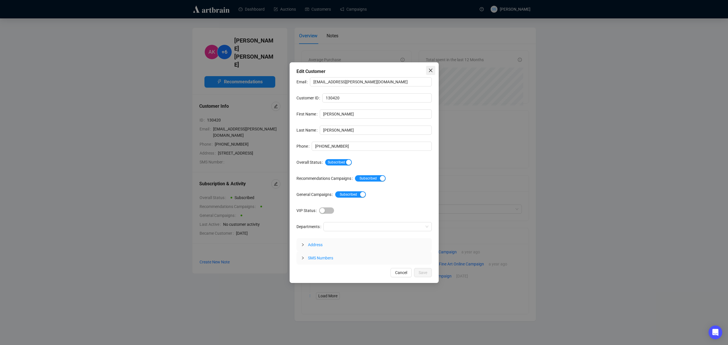
click at [433, 69] on icon "close" at bounding box center [431, 70] width 5 height 5
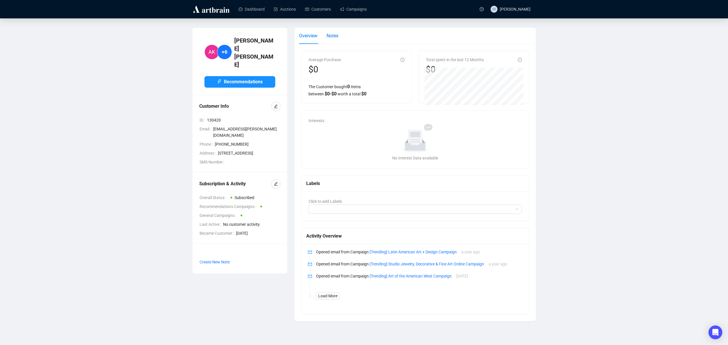
click at [337, 34] on span "Notes" at bounding box center [333, 35] width 12 height 5
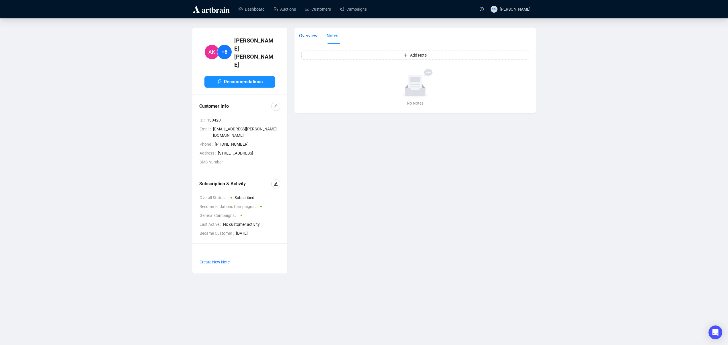
click at [312, 34] on span "Overview" at bounding box center [308, 35] width 18 height 5
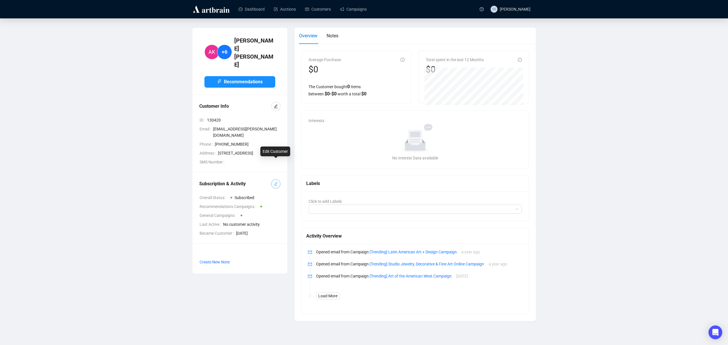
click at [277, 182] on icon "edit" at bounding box center [276, 184] width 4 height 4
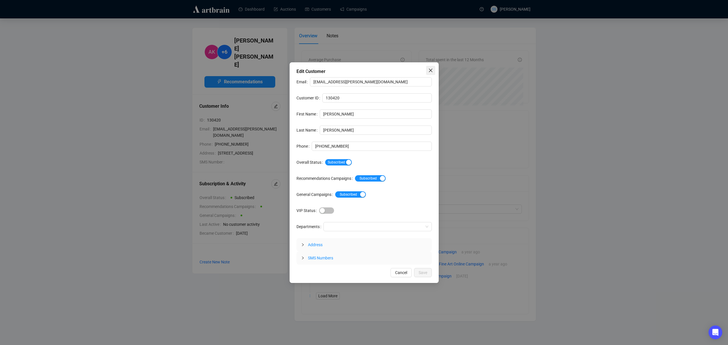
click at [429, 71] on icon "close" at bounding box center [431, 70] width 5 height 5
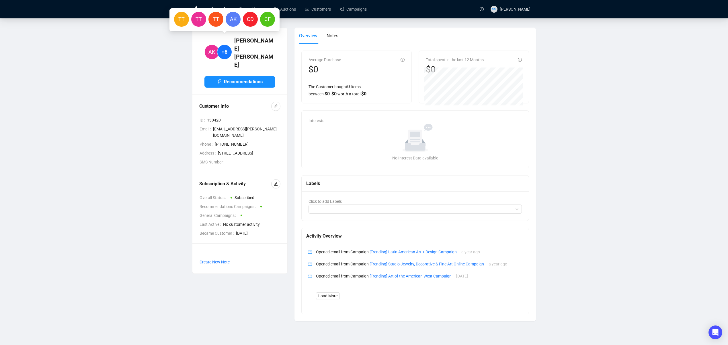
click at [232, 44] on span "+6" at bounding box center [224, 51] width 15 height 15
click at [234, 18] on span "AK" at bounding box center [233, 19] width 7 height 8
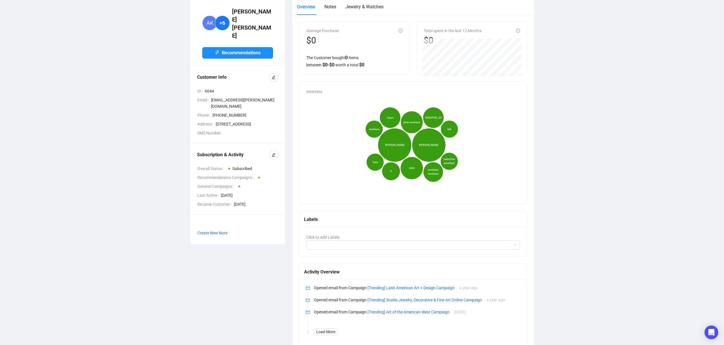
scroll to position [3, 0]
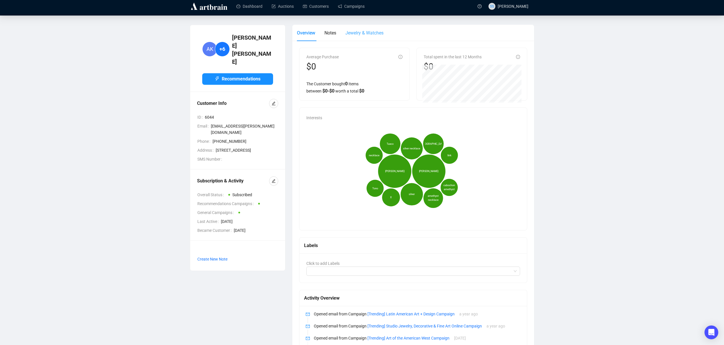
click at [363, 28] on div "Jewelry & Watches" at bounding box center [364, 33] width 38 height 16
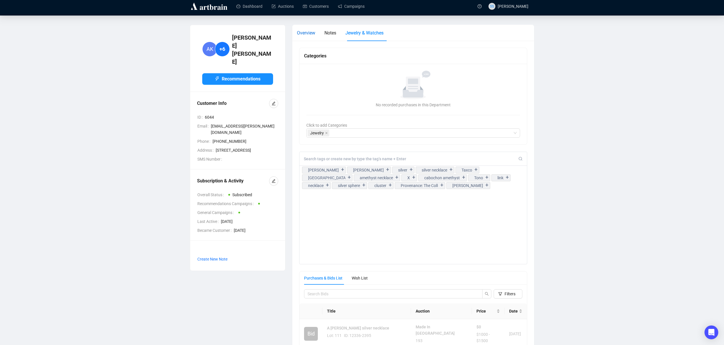
click at [297, 30] on span "Overview" at bounding box center [306, 32] width 18 height 5
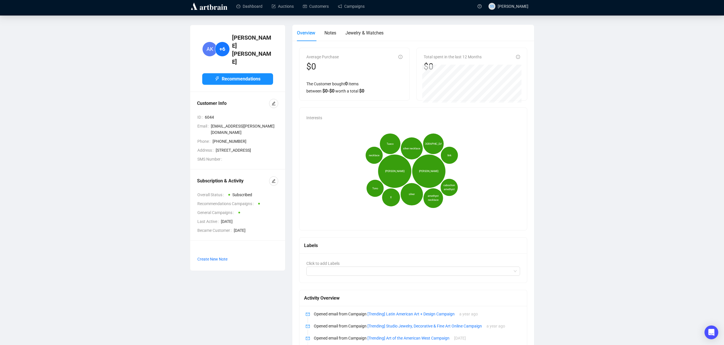
click at [358, 24] on main "AK +6 Alice Karle Recommendations Customer Info ID 6044 Email alicekar@cox.net …" at bounding box center [362, 203] width 724 height 376
click at [359, 33] on span "Jewelry & Watches" at bounding box center [364, 32] width 38 height 5
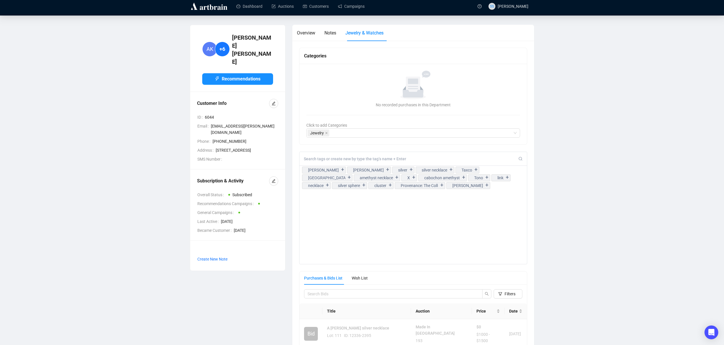
click at [323, 158] on input at bounding box center [411, 158] width 215 height 5
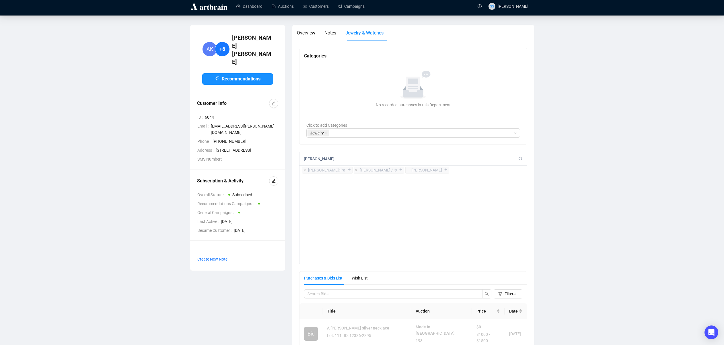
type input "[PERSON_NAME]"
click at [349, 172] on div "+" at bounding box center [349, 170] width 6 height 6
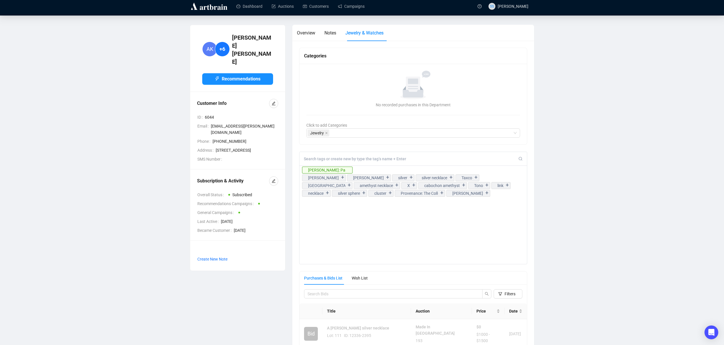
click at [333, 157] on input at bounding box center [411, 158] width 215 height 5
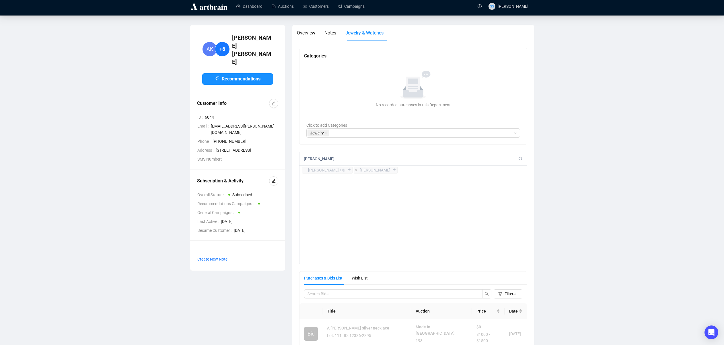
type input "[PERSON_NAME]"
click at [391, 171] on div "+" at bounding box center [394, 170] width 6 height 6
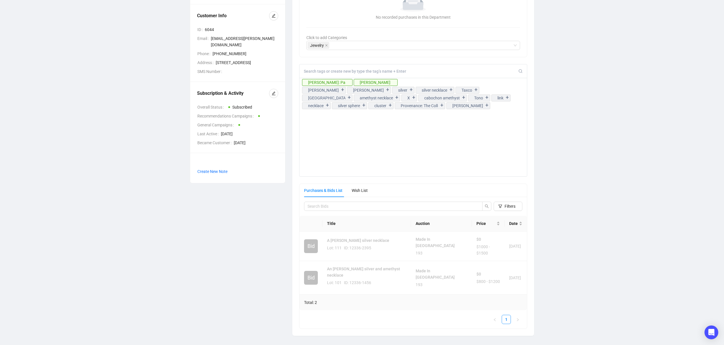
scroll to position [0, 0]
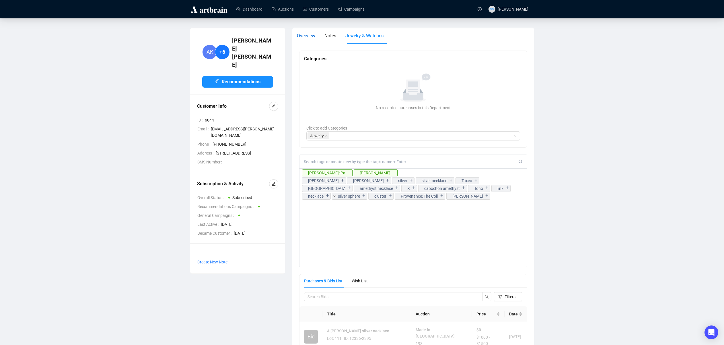
click at [303, 37] on span "Overview" at bounding box center [306, 35] width 18 height 5
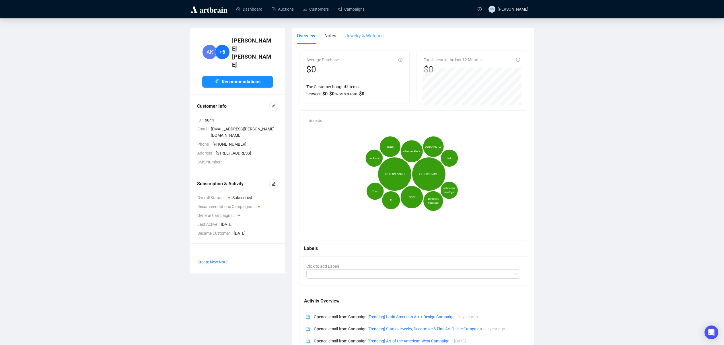
click at [361, 31] on div "Jewelry & Watches" at bounding box center [364, 36] width 38 height 16
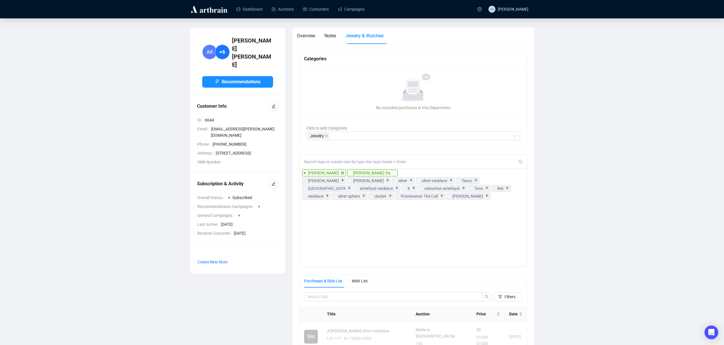
click at [324, 172] on div "[PERSON_NAME]" at bounding box center [323, 173] width 31 height 6
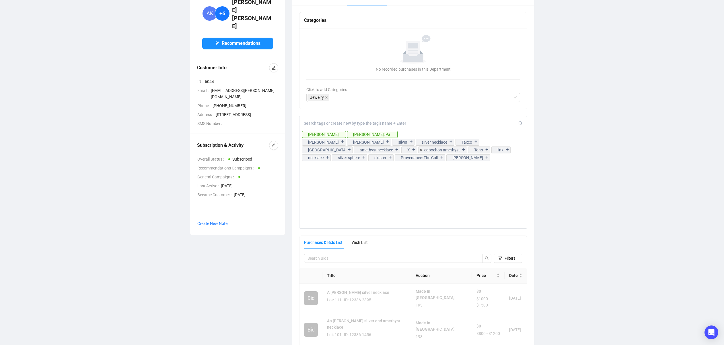
scroll to position [42, 0]
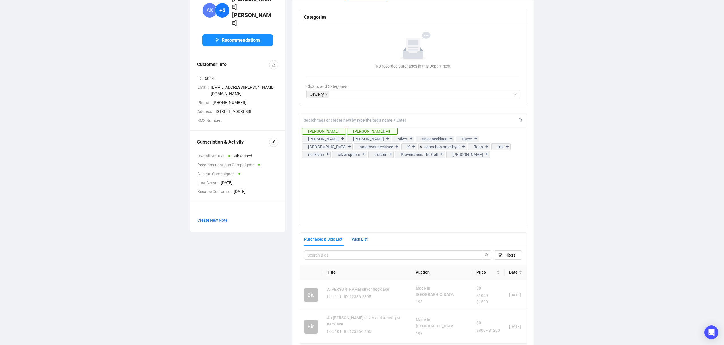
click at [354, 240] on div "Wish List" at bounding box center [360, 239] width 16 height 6
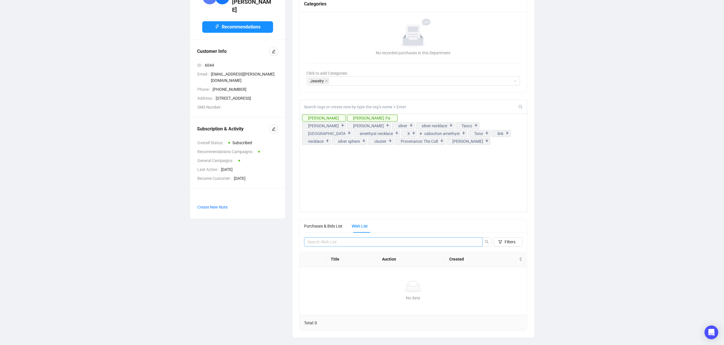
scroll to position [57, 0]
click at [330, 238] on input "search" at bounding box center [391, 239] width 167 height 6
type input "[PERSON_NAME]"
click at [366, 291] on div "No data No data" at bounding box center [413, 289] width 214 height 20
click at [337, 225] on div "Purchases & Bids List" at bounding box center [323, 224] width 38 height 6
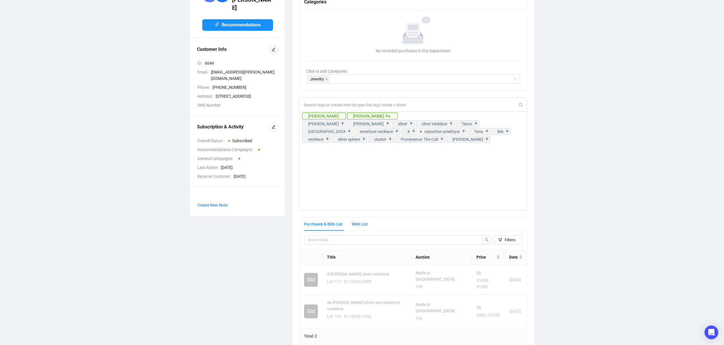
click at [363, 225] on div "Wish List" at bounding box center [360, 224] width 16 height 6
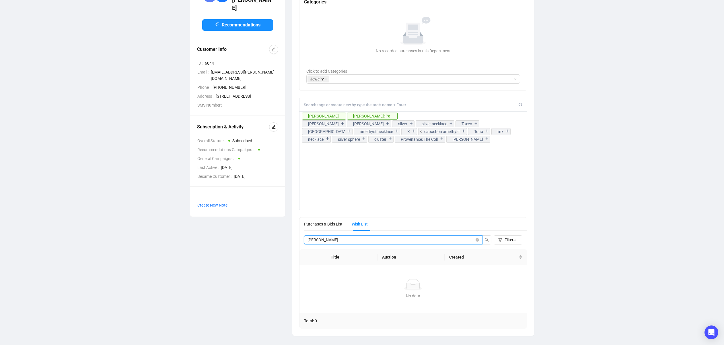
click at [370, 238] on input "[PERSON_NAME]" at bounding box center [391, 239] width 167 height 6
click at [488, 239] on button "button" at bounding box center [486, 239] width 9 height 9
type input "[PERSON_NAME]"
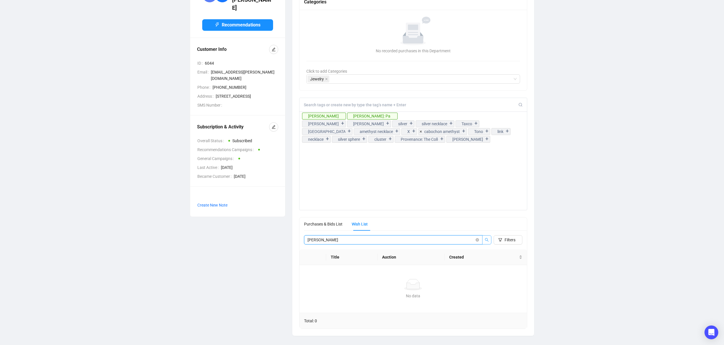
click at [488, 240] on icon "search" at bounding box center [487, 240] width 4 height 4
click at [476, 240] on icon "close-circle" at bounding box center [477, 239] width 3 height 3
click at [394, 241] on input "search" at bounding box center [391, 239] width 167 height 6
click at [489, 242] on button "button" at bounding box center [486, 239] width 9 height 9
type input "a"
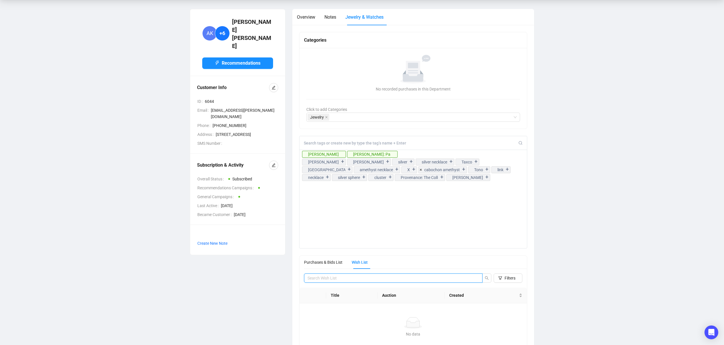
scroll to position [0, 0]
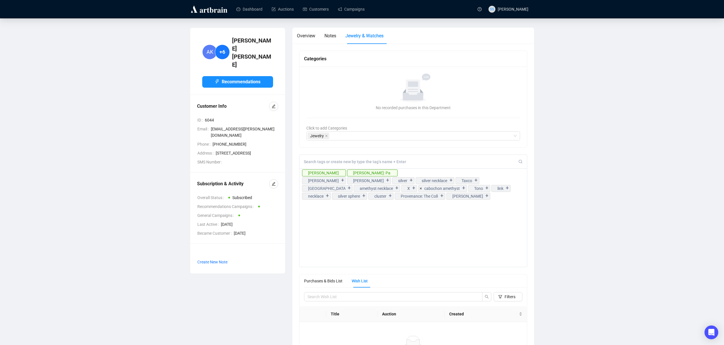
click at [220, 48] on span "+6" at bounding box center [222, 52] width 6 height 8
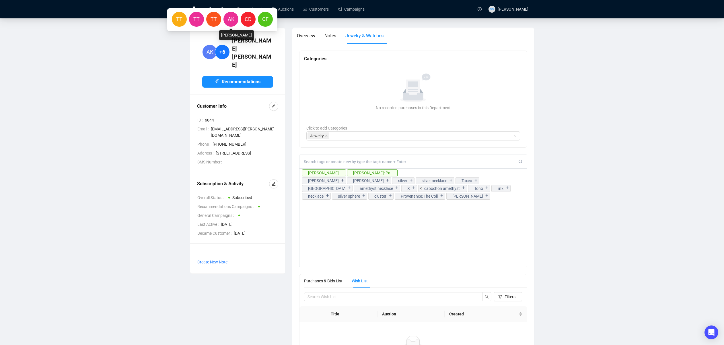
click at [236, 23] on span "AK" at bounding box center [230, 19] width 15 height 15
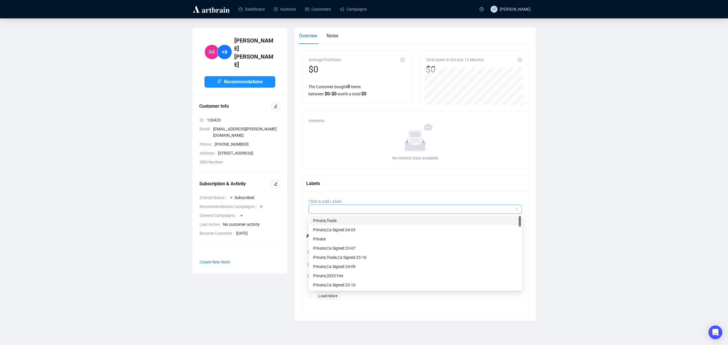
click at [346, 212] on div at bounding box center [412, 209] width 205 height 8
click at [346, 131] on div "No data" at bounding box center [415, 138] width 209 height 29
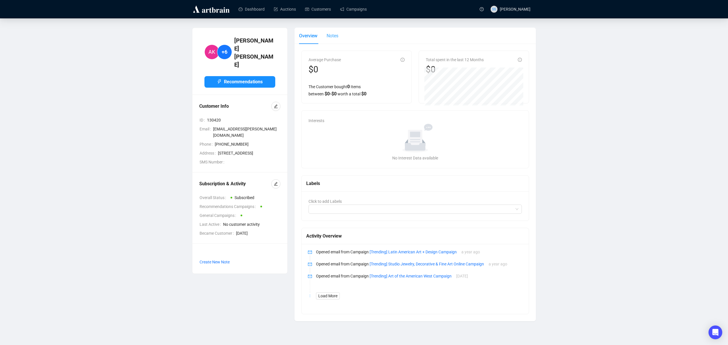
drag, startPoint x: 334, startPoint y: 30, endPoint x: 334, endPoint y: 35, distance: 4.9
click at [334, 32] on div "Notes" at bounding box center [333, 36] width 12 height 16
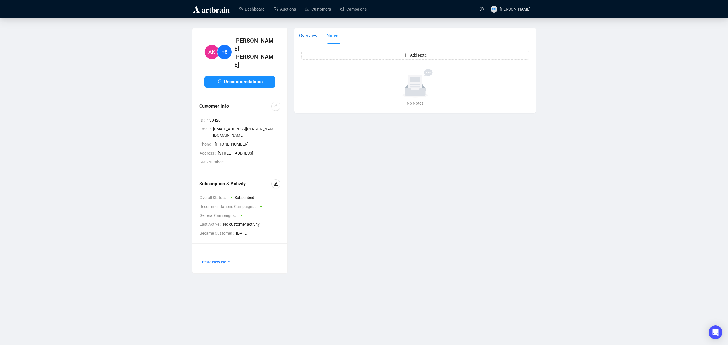
click at [312, 38] on div "Overview" at bounding box center [308, 35] width 18 height 7
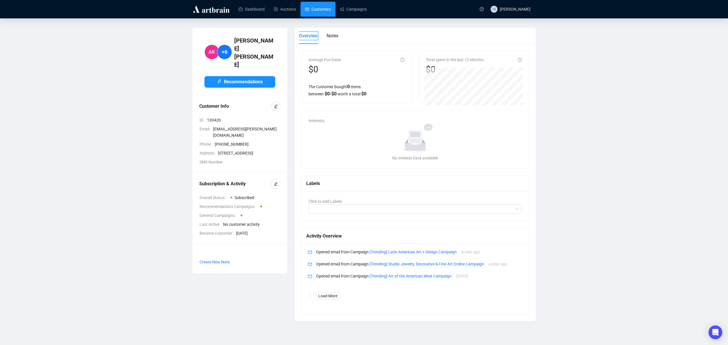
click at [314, 10] on link "Customers" at bounding box center [318, 9] width 26 height 15
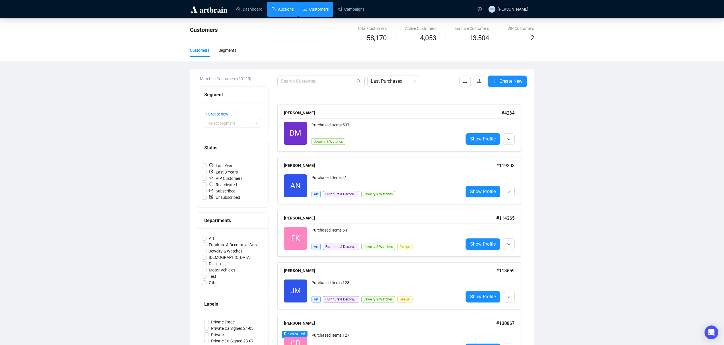
click at [284, 11] on link "Auctions" at bounding box center [283, 9] width 22 height 15
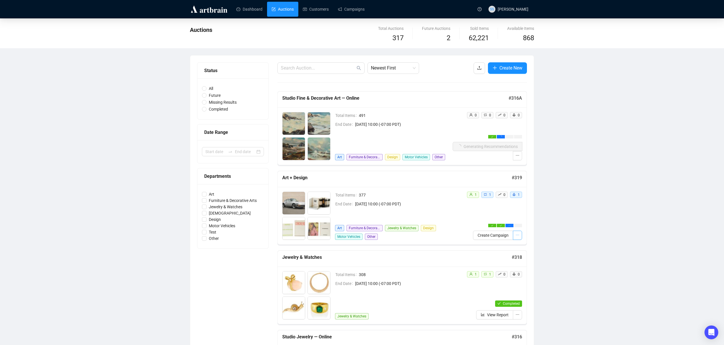
click at [516, 236] on icon "ellipsis" at bounding box center [518, 235] width 4 height 4
click at [483, 279] on li "View Items" at bounding box center [487, 276] width 67 height 10
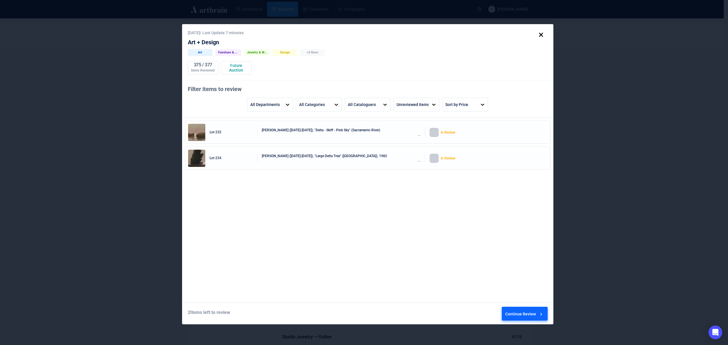
click at [207, 132] on div "Lot 232 [PERSON_NAME] ([DATE]-[DATE]), "Delta - Skiff - Pink Sky" (Sacramento R…" at bounding box center [367, 132] width 359 height 17
click at [444, 133] on div "In Review" at bounding box center [464, 132] width 47 height 9
click at [430, 133] on div at bounding box center [434, 132] width 9 height 9
click at [431, 133] on div at bounding box center [434, 132] width 9 height 9
click at [346, 125] on div "Lot 232 [PERSON_NAME] ([DATE]-[DATE]), "Delta - Skiff - Pink Sky" (Sacramento R…" at bounding box center [367, 132] width 359 height 17
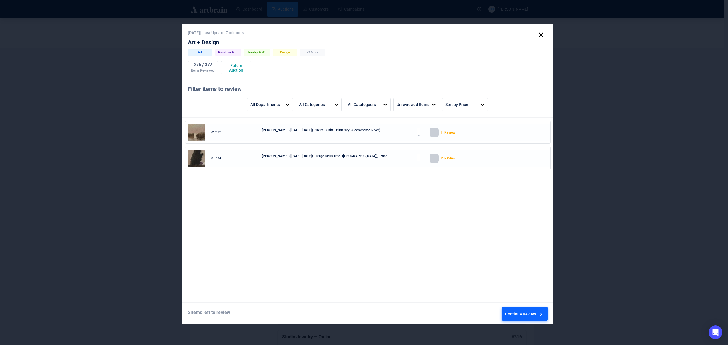
click at [520, 316] on div "Continue Review" at bounding box center [524, 314] width 39 height 15
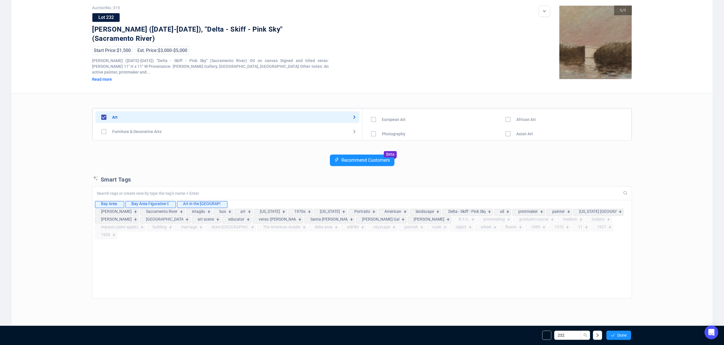
scroll to position [34, 0]
click at [597, 334] on icon "right" at bounding box center [597, 334] width 2 height 3
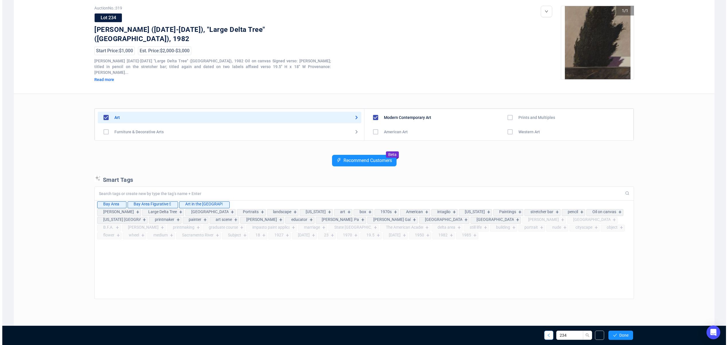
scroll to position [33, 0]
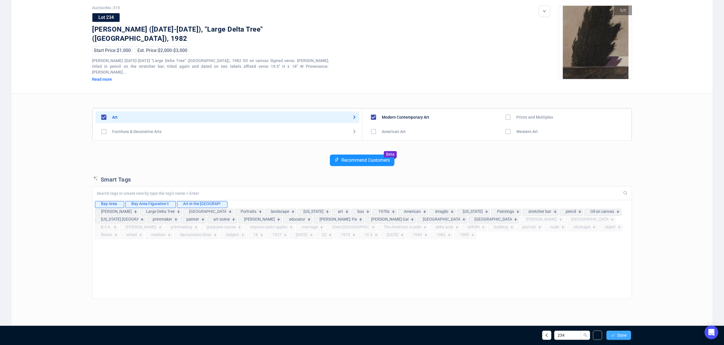
click at [613, 335] on icon "check" at bounding box center [613, 335] width 4 height 4
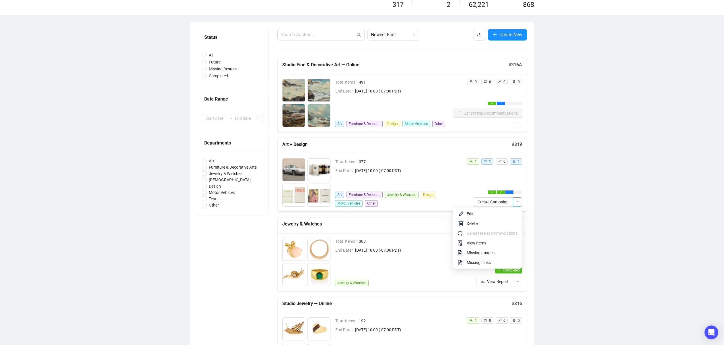
click at [519, 202] on icon "ellipsis" at bounding box center [518, 201] width 4 height 4
click at [480, 244] on span "View Items" at bounding box center [492, 243] width 51 height 6
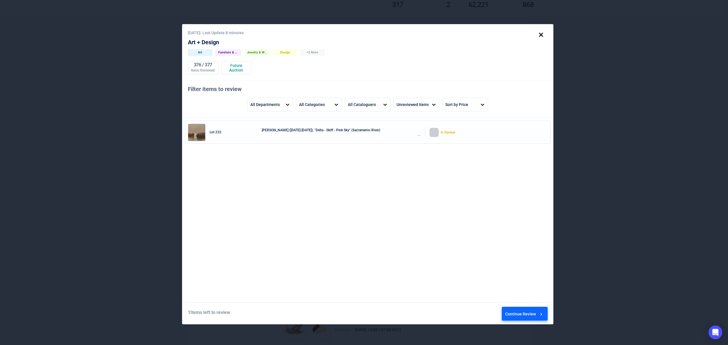
click at [430, 133] on div at bounding box center [434, 132] width 9 height 9
click at [446, 133] on div "In Review" at bounding box center [464, 132] width 47 height 9
click at [190, 134] on img at bounding box center [196, 132] width 17 height 17
click at [331, 130] on div "[PERSON_NAME] ([DATE]-[DATE]), "Delta - Skiff - Pink Sky" (Sacramento River)" at bounding box center [341, 132] width 159 height 9
click at [531, 315] on div "Continue Review" at bounding box center [524, 314] width 39 height 15
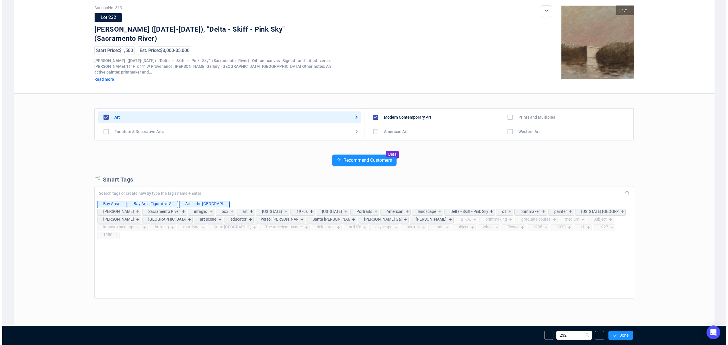
scroll to position [34, 0]
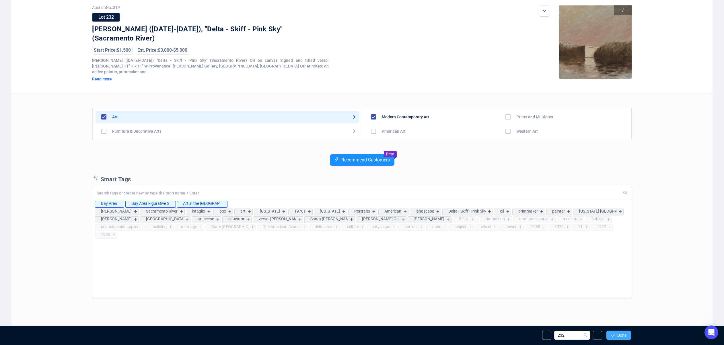
click at [619, 337] on span "Done" at bounding box center [621, 335] width 9 height 5
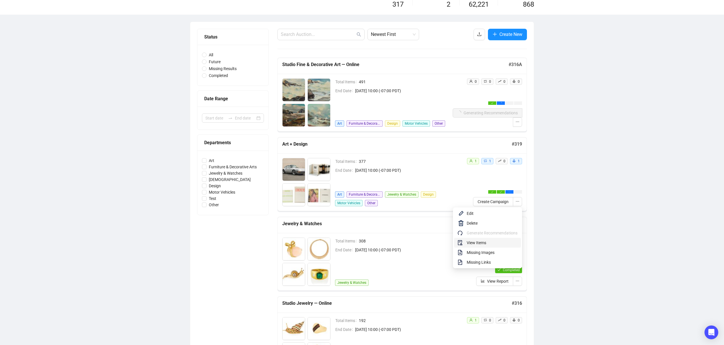
click at [482, 242] on span "View Items" at bounding box center [492, 242] width 51 height 6
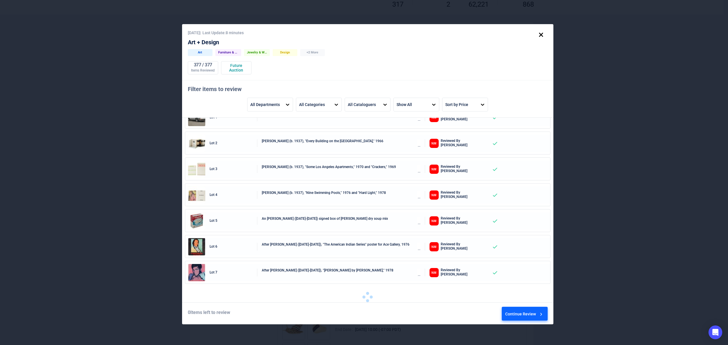
scroll to position [15, 0]
click at [302, 244] on div "After [PERSON_NAME] ([DATE]-[DATE]), "The American Indian Series" poster for Ac…" at bounding box center [341, 246] width 159 height 9
click at [194, 241] on img at bounding box center [196, 246] width 17 height 17
drag, startPoint x: 196, startPoint y: 245, endPoint x: 236, endPoint y: 243, distance: 40.5
click at [196, 245] on img at bounding box center [196, 246] width 17 height 17
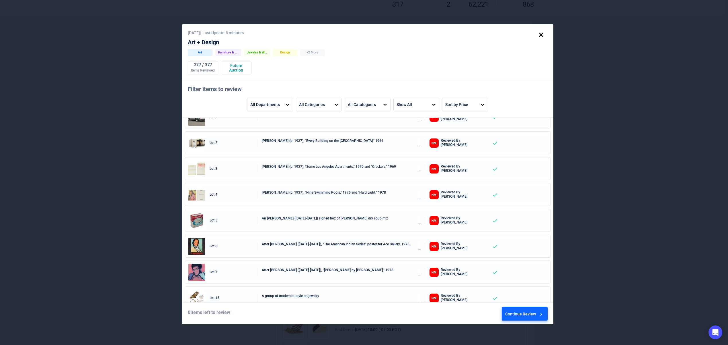
click at [280, 242] on div "After [PERSON_NAME] ([DATE]-[DATE]), "The American Indian Series" poster for Ac…" at bounding box center [341, 246] width 159 height 9
click at [442, 246] on div "Reviewed By [PERSON_NAME]" at bounding box center [464, 246] width 47 height 9
click at [518, 315] on div "Continue Review" at bounding box center [524, 314] width 39 height 15
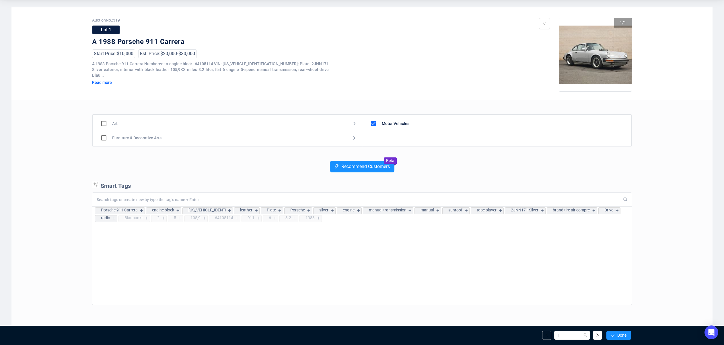
scroll to position [33, 0]
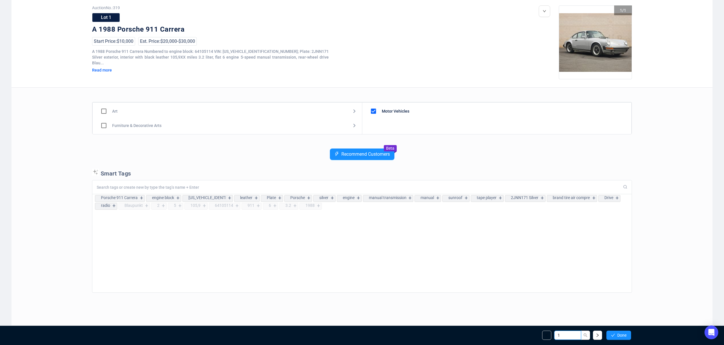
click at [571, 337] on input "1" at bounding box center [567, 334] width 27 height 9
type input "231"
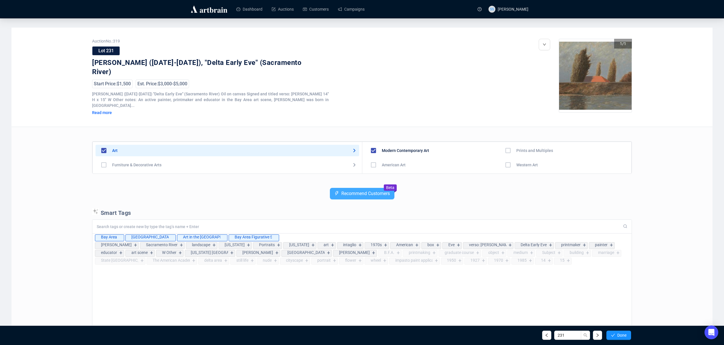
click at [355, 191] on span "Recommend Customers" at bounding box center [365, 193] width 48 height 5
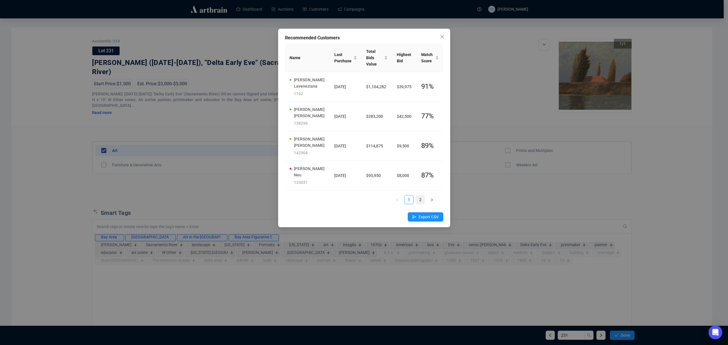
click at [421, 195] on link "2" at bounding box center [420, 199] width 9 height 9
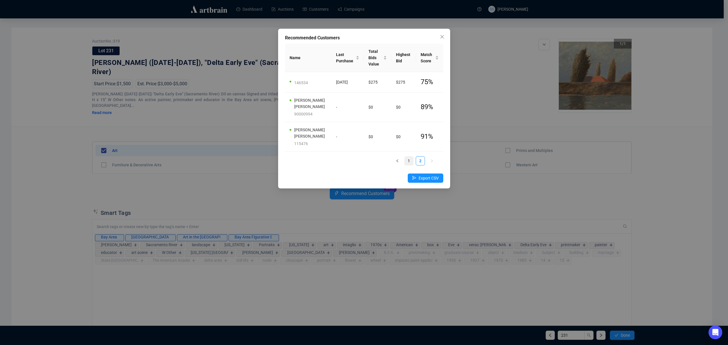
click at [409, 163] on link "1" at bounding box center [409, 160] width 9 height 9
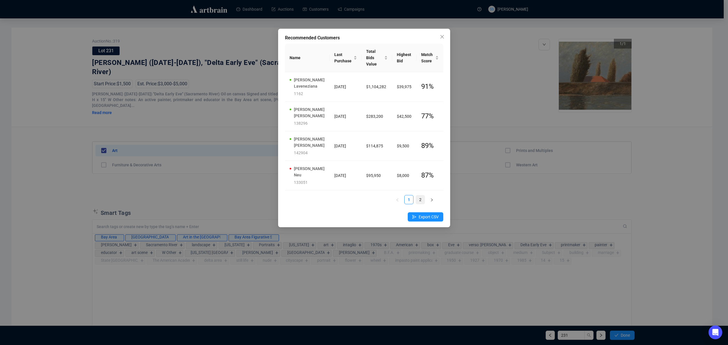
click at [421, 195] on link "2" at bounding box center [420, 199] width 9 height 9
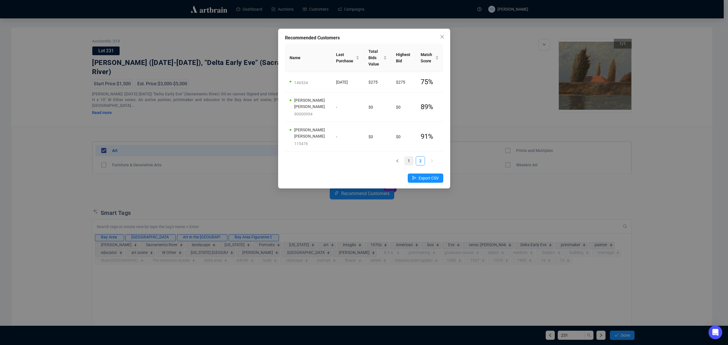
click at [409, 161] on link "1" at bounding box center [409, 160] width 9 height 9
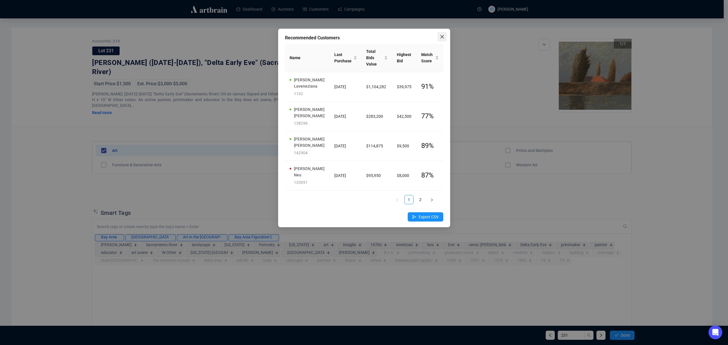
click at [442, 38] on icon "close" at bounding box center [442, 36] width 5 height 5
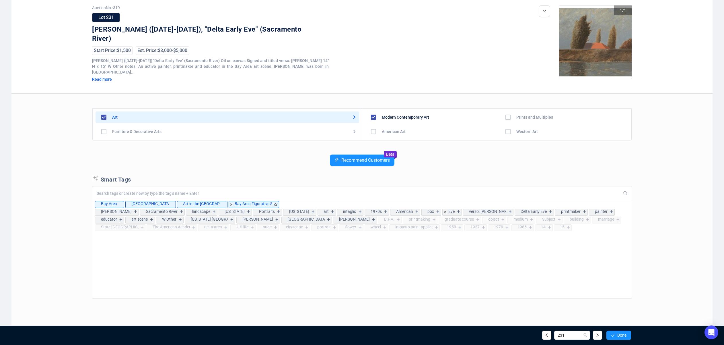
click at [227, 190] on input at bounding box center [357, 192] width 520 height 5
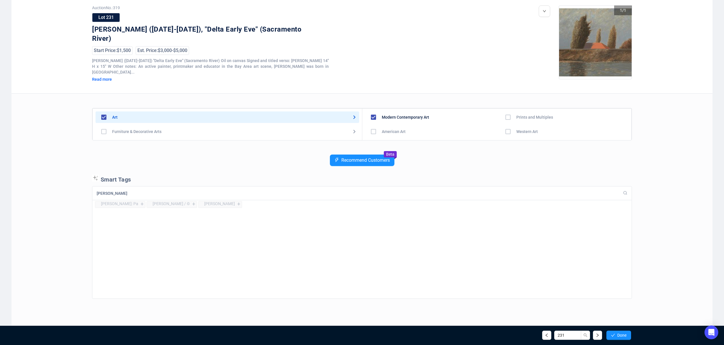
drag, startPoint x: 161, startPoint y: 188, endPoint x: 80, endPoint y: 181, distance: 81.5
click at [80, 181] on div "Auction No.: 319 Lot 231 [PERSON_NAME] ([DATE]-[DATE]), "Delta Early Eve" (Sacr…" at bounding box center [361, 167] width 701 height 347
type input "[PERSON_NAME]"
click at [143, 201] on div "+" at bounding box center [142, 204] width 6 height 6
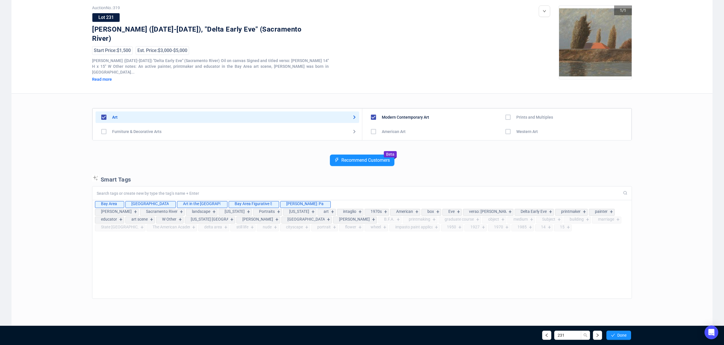
click at [137, 190] on input at bounding box center [357, 192] width 520 height 5
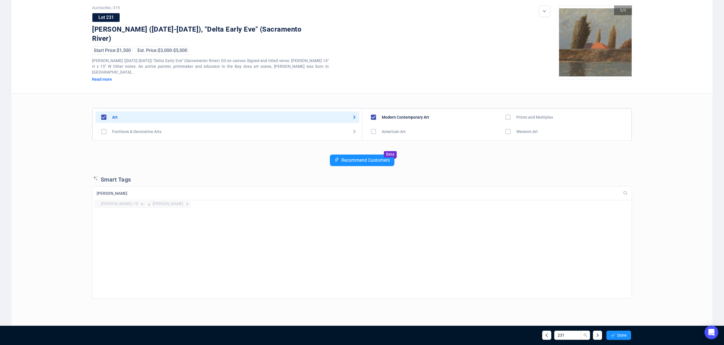
type input "[PERSON_NAME]"
click at [184, 201] on div "+" at bounding box center [187, 204] width 6 height 6
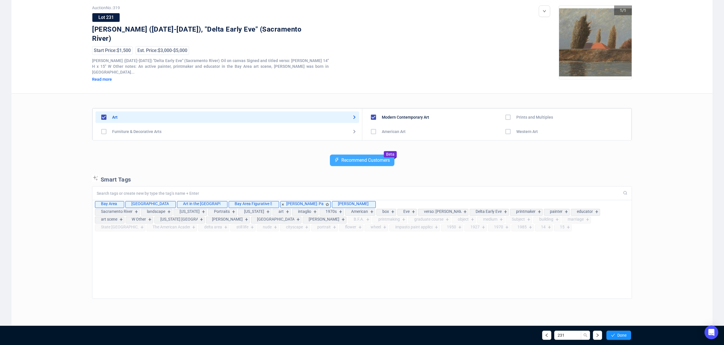
click at [352, 158] on span "Recommend Customers" at bounding box center [365, 160] width 48 height 5
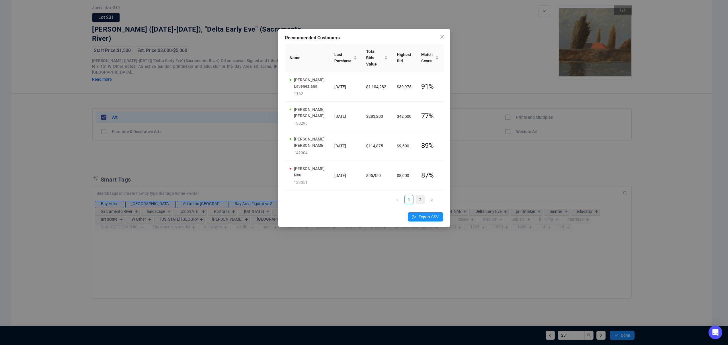
click at [422, 195] on link "2" at bounding box center [420, 199] width 9 height 9
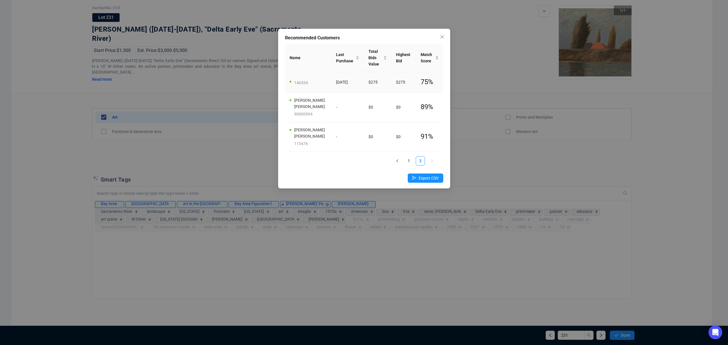
click at [308, 80] on div "146534" at bounding box center [310, 82] width 33 height 6
click at [300, 83] on div "146534" at bounding box center [310, 82] width 33 height 6
drag, startPoint x: 298, startPoint y: 82, endPoint x: 308, endPoint y: 88, distance: 11.3
click at [308, 88] on td "146534" at bounding box center [308, 82] width 47 height 20
click at [307, 88] on td "146534" at bounding box center [308, 82] width 47 height 20
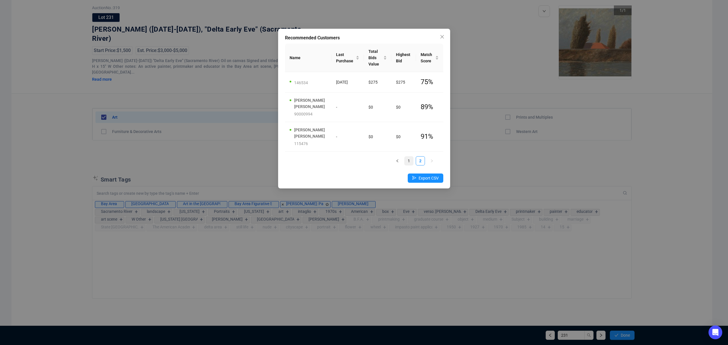
click at [409, 158] on link "1" at bounding box center [409, 160] width 9 height 9
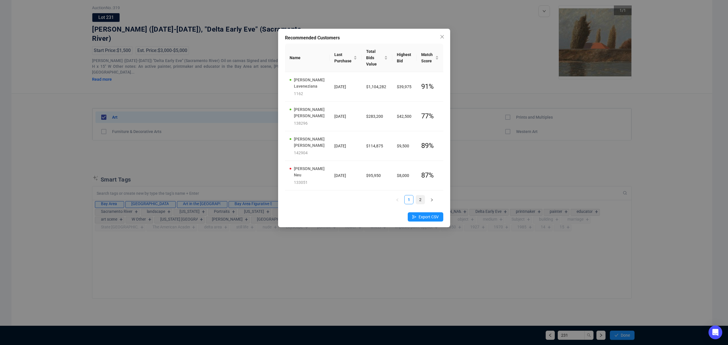
click at [416, 195] on li "2" at bounding box center [420, 199] width 9 height 9
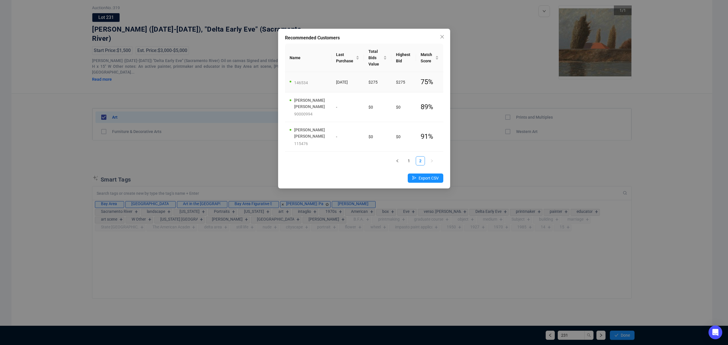
click at [303, 85] on div "146534" at bounding box center [310, 82] width 33 height 6
click at [301, 84] on div "146534" at bounding box center [310, 82] width 33 height 6
copy div "146534"
click at [442, 35] on icon "close" at bounding box center [442, 36] width 5 height 5
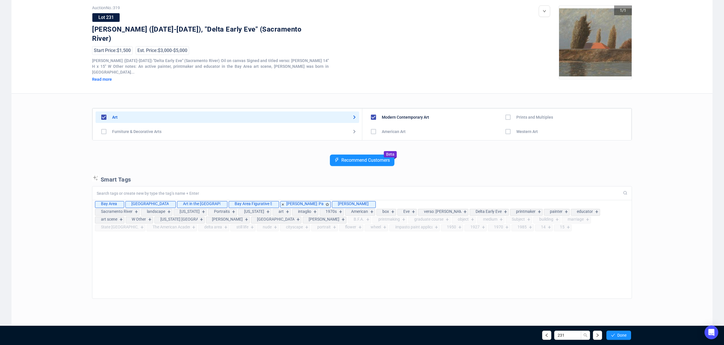
click at [456, 166] on div "Recommend Customers Beta" at bounding box center [362, 164] width 540 height 20
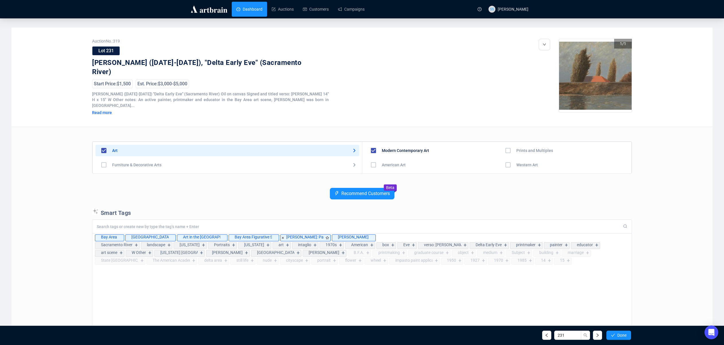
click at [259, 10] on link "Dashboard" at bounding box center [249, 9] width 26 height 15
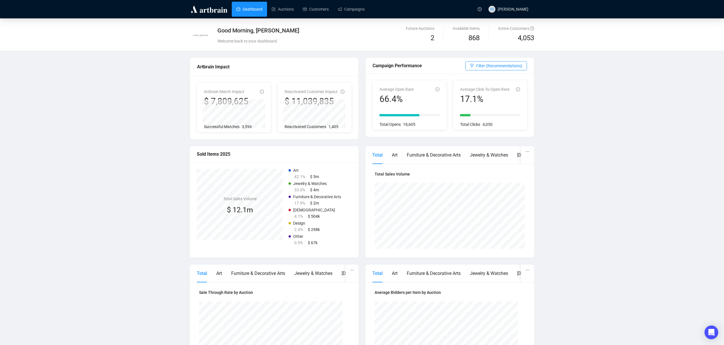
click at [244, 11] on link "Dashboard" at bounding box center [249, 9] width 26 height 15
click at [315, 10] on link "Customers" at bounding box center [316, 9] width 26 height 15
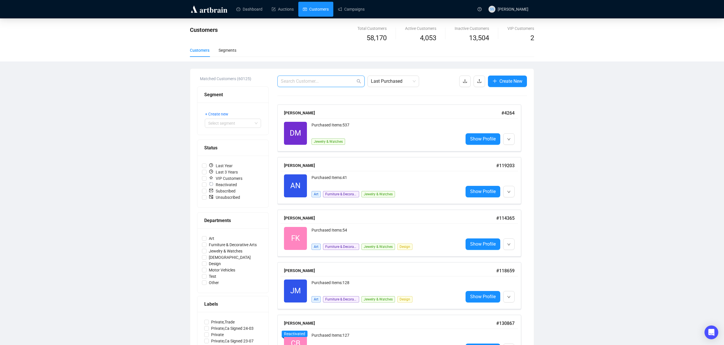
click at [329, 79] on input "text" at bounding box center [318, 81] width 75 height 7
paste input "146534"
type input "146534"
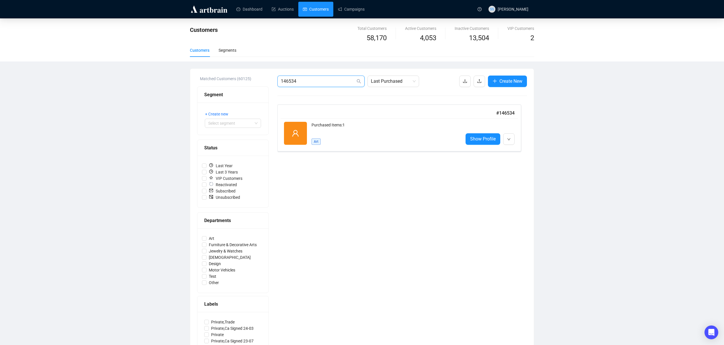
drag, startPoint x: 305, startPoint y: 83, endPoint x: 276, endPoint y: 83, distance: 29.0
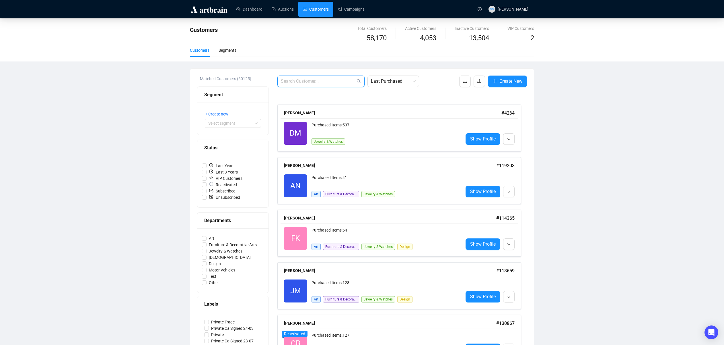
click at [310, 80] on input "text" at bounding box center [318, 81] width 75 height 7
paste input "[PERSON_NAME][EMAIL_ADDRESS][DOMAIN_NAME] <[PERSON_NAME][EMAIL_ADDRESS][DOMAIN_…"
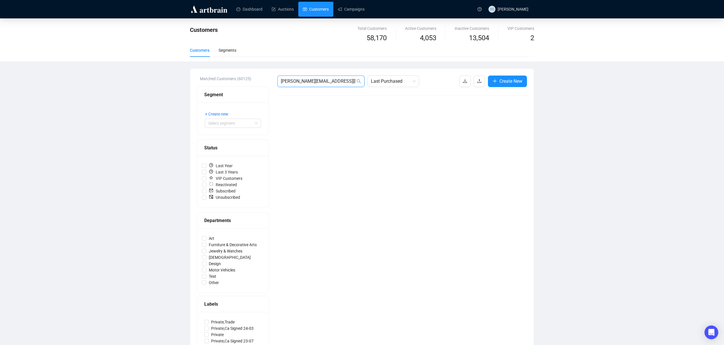
drag, startPoint x: 285, startPoint y: 85, endPoint x: 282, endPoint y: 80, distance: 5.4
click at [282, 80] on input "[PERSON_NAME][EMAIL_ADDRESS][DOMAIN_NAME] <[PERSON_NAME][EMAIL_ADDRESS][DOMAIN_…" at bounding box center [318, 81] width 75 height 7
click at [291, 82] on input "[PERSON_NAME][EMAIL_ADDRESS][DOMAIN_NAME] <[PERSON_NAME][EMAIL_ADDRESS][DOMAIN_…" at bounding box center [318, 81] width 75 height 7
drag, startPoint x: 350, startPoint y: 82, endPoint x: 345, endPoint y: 84, distance: 5.4
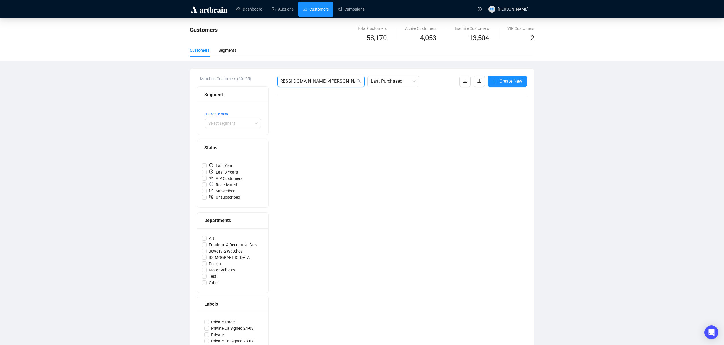
click at [345, 84] on input "[PERSON_NAME][EMAIL_ADDRESS][DOMAIN_NAME] <[PERSON_NAME][EMAIL_ADDRESS][DOMAIN_…" at bounding box center [318, 81] width 75 height 7
click at [309, 81] on input "[PERSON_NAME][EMAIL_ADDRESS][DOMAIN_NAME] <[PERSON_NAME][EMAIL_ADDRESS][DOMAIN_…" at bounding box center [318, 81] width 75 height 7
drag, startPoint x: 300, startPoint y: 81, endPoint x: 429, endPoint y: 93, distance: 129.7
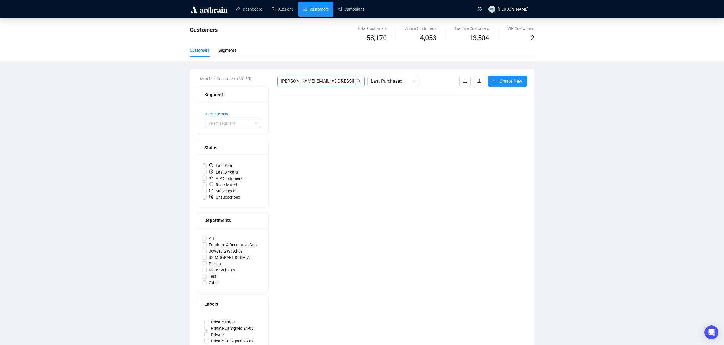
click at [320, 85] on span "[PERSON_NAME][EMAIL_ADDRESS][DOMAIN_NAME]" at bounding box center [320, 80] width 87 height 11
drag, startPoint x: 317, startPoint y: 79, endPoint x: 251, endPoint y: 78, distance: 65.7
click at [514, 78] on span "Create New" at bounding box center [510, 80] width 23 height 7
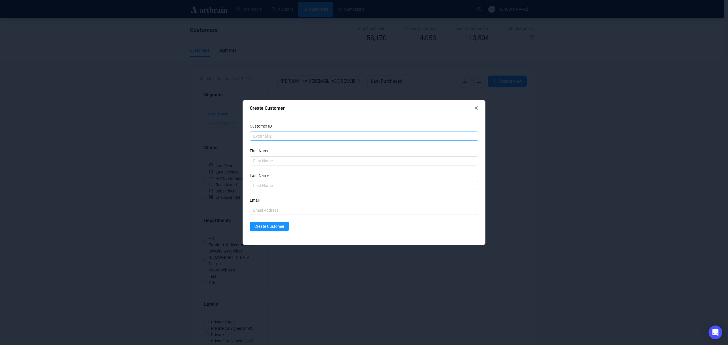
click at [293, 132] on input "text" at bounding box center [364, 135] width 228 height 9
click at [478, 106] on div "Create Customer" at bounding box center [364, 108] width 242 height 16
click at [476, 108] on icon "close" at bounding box center [476, 107] width 3 height 3
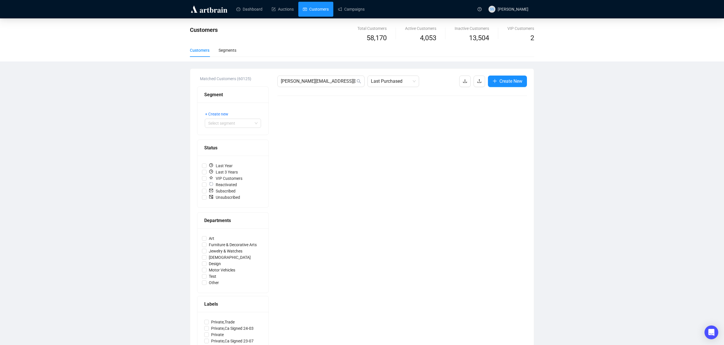
click at [316, 5] on link "Customers" at bounding box center [316, 9] width 26 height 15
click at [303, 79] on input "[PERSON_NAME][EMAIL_ADDRESS][DOMAIN_NAME]" at bounding box center [318, 81] width 75 height 7
type input "6044"
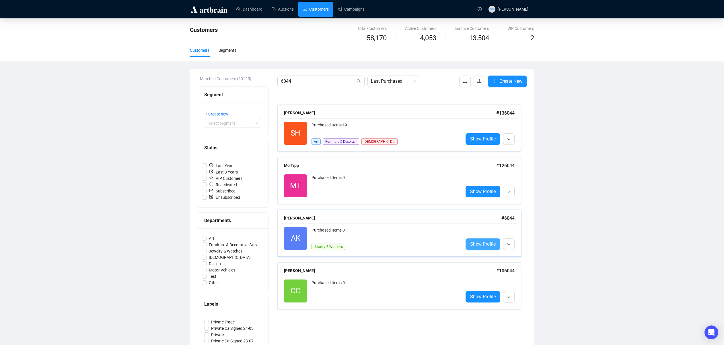
click at [480, 244] on span "Show Profile" at bounding box center [483, 243] width 26 height 7
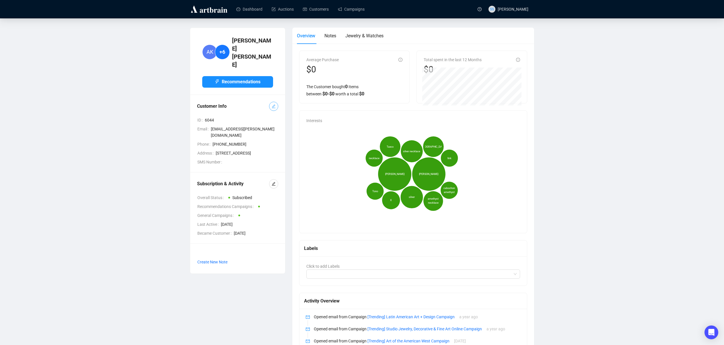
click at [276, 102] on button "button" at bounding box center [273, 106] width 9 height 9
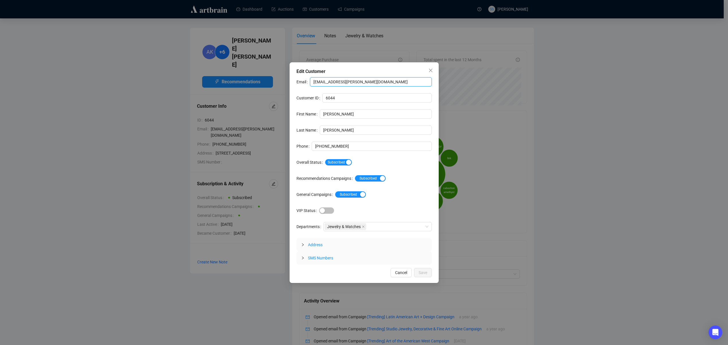
drag, startPoint x: 355, startPoint y: 83, endPoint x: 303, endPoint y: 80, distance: 51.7
click at [303, 80] on div "Email [PERSON_NAME][EMAIL_ADDRESS][PERSON_NAME][DOMAIN_NAME]" at bounding box center [364, 81] width 135 height 9
paste input "@[DOMAIN_NAME] <[PERSON_NAME][EMAIL_ADDRESS][DOMAIN_NAME]>"
drag, startPoint x: 357, startPoint y: 80, endPoint x: 258, endPoint y: 73, distance: 99.5
click at [258, 73] on div "Edit Customer Email [PERSON_NAME][EMAIL_ADDRESS][DOMAIN_NAME] <[PERSON_NAME][EM…" at bounding box center [364, 172] width 728 height 345
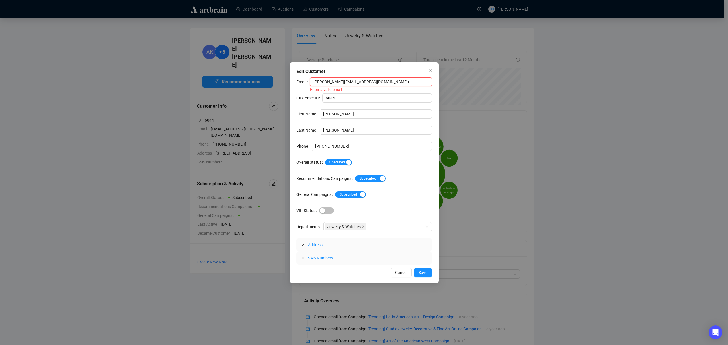
click at [396, 79] on input "[PERSON_NAME][EMAIL_ADDRESS][DOMAIN_NAME]>" at bounding box center [371, 81] width 122 height 9
type input "[PERSON_NAME][EMAIL_ADDRESS][DOMAIN_NAME]"
click at [418, 273] on button "Save" at bounding box center [423, 272] width 18 height 9
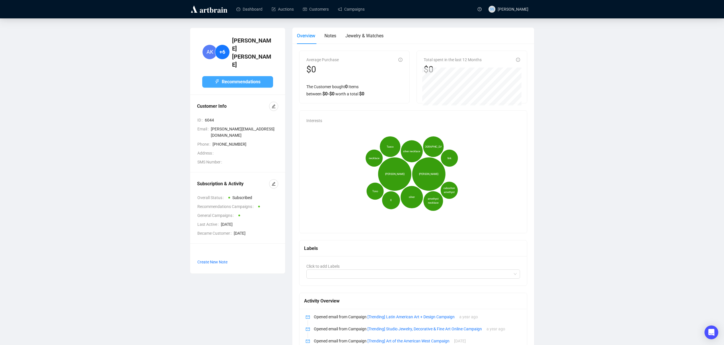
click at [232, 78] on span "Recommendations" at bounding box center [241, 81] width 39 height 7
